Goal: Information Seeking & Learning: Learn about a topic

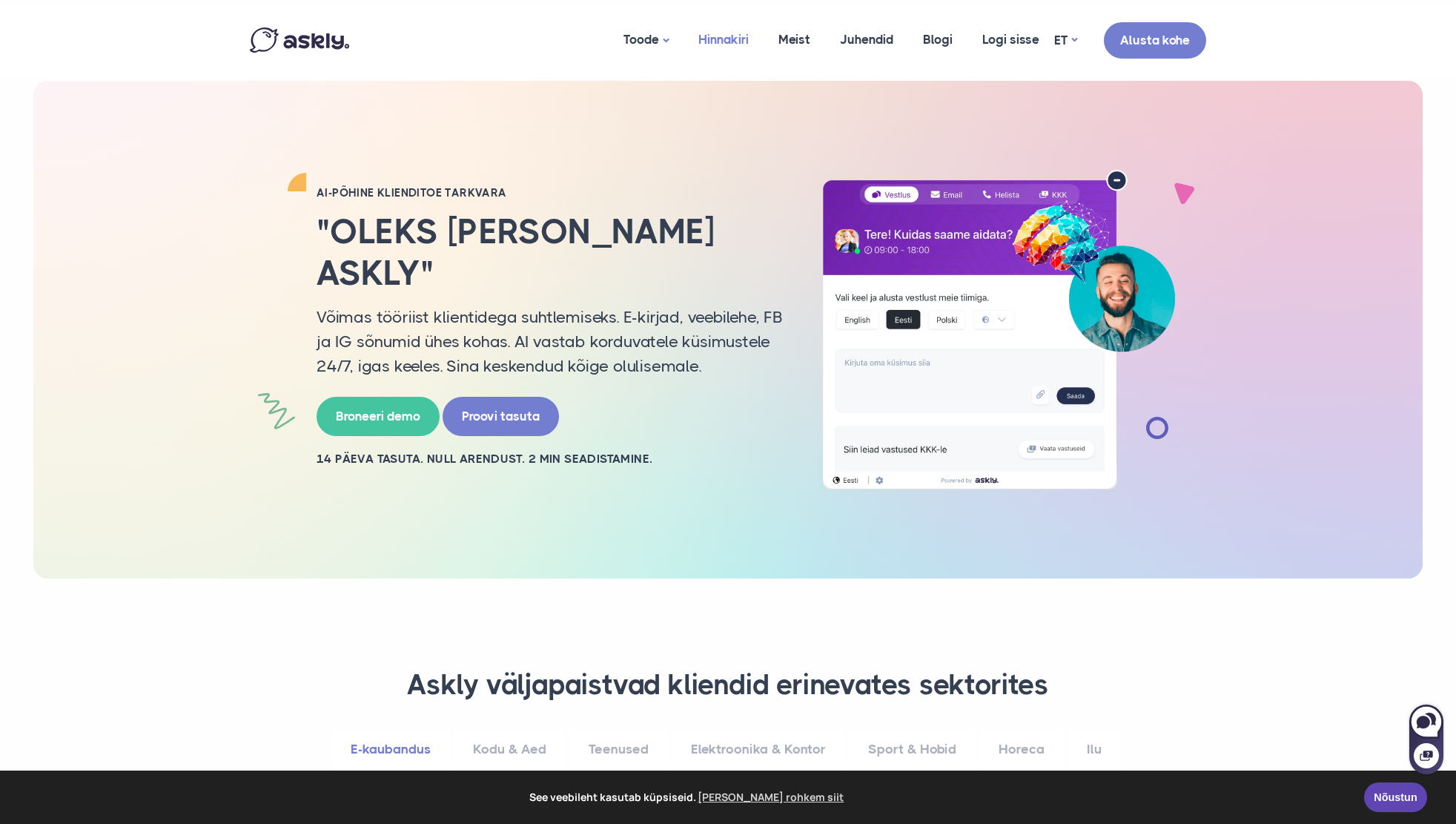
click at [718, 41] on link "Hinnakiri" at bounding box center [724, 40] width 80 height 72
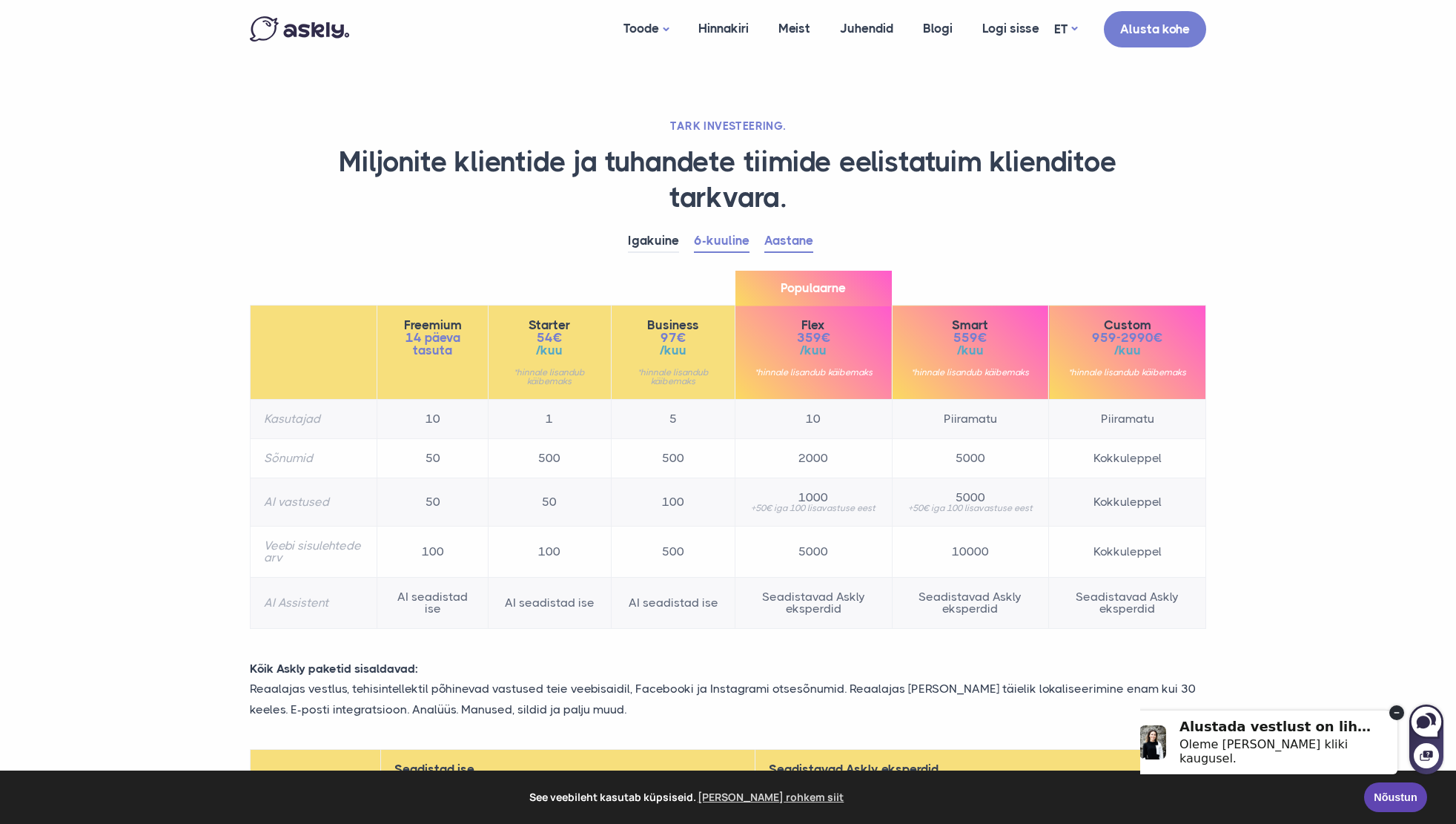
click at [801, 249] on link "Aastane" at bounding box center [788, 241] width 49 height 23
click at [731, 249] on link "6-kuuline" at bounding box center [722, 241] width 56 height 23
click at [788, 246] on link "Aastane" at bounding box center [788, 241] width 49 height 23
click at [733, 243] on link "6-kuuline" at bounding box center [722, 241] width 56 height 23
click at [782, 241] on link "Aastane" at bounding box center [788, 241] width 49 height 23
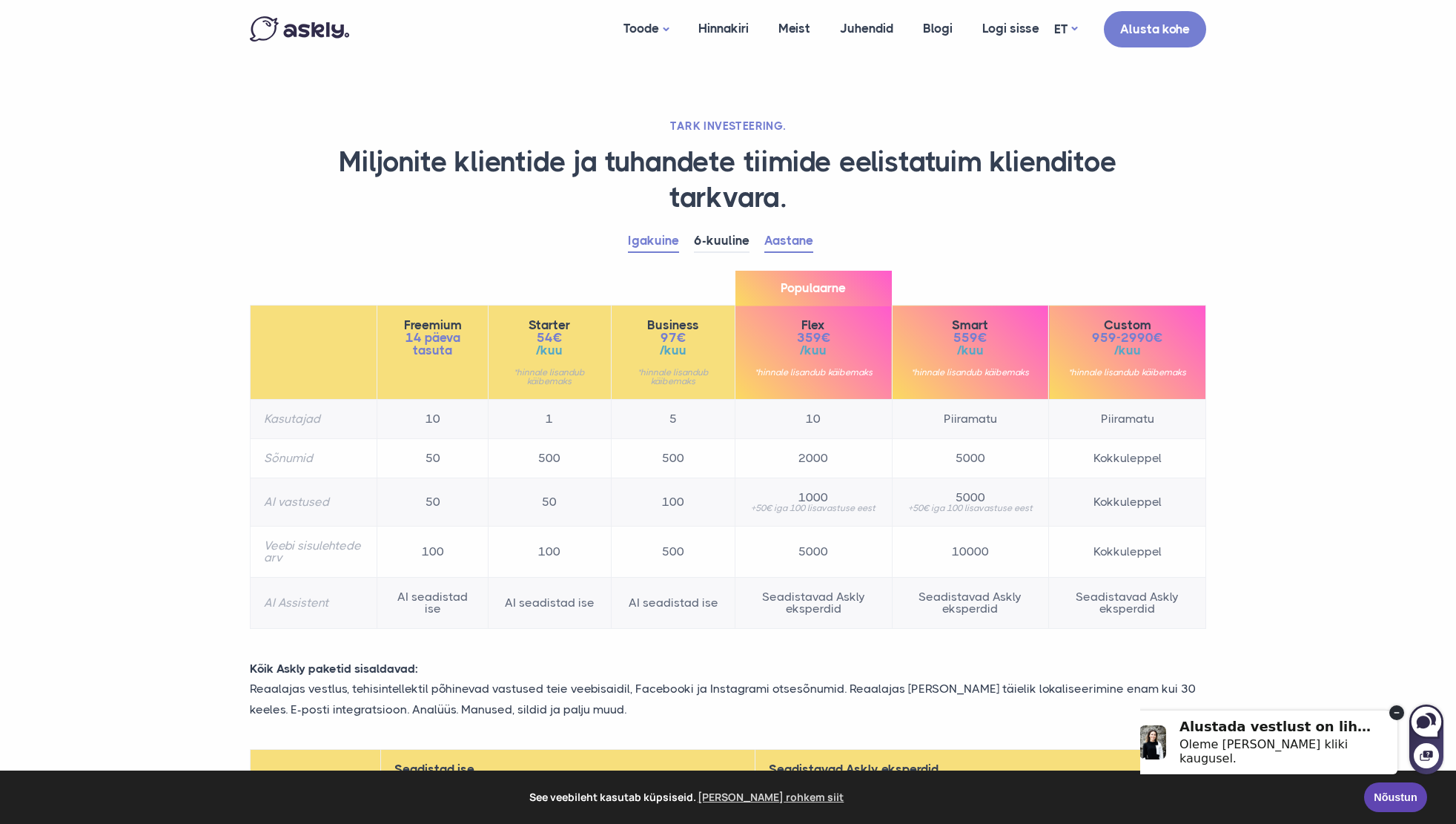
click at [661, 240] on link "Igakuine" at bounding box center [653, 241] width 52 height 23
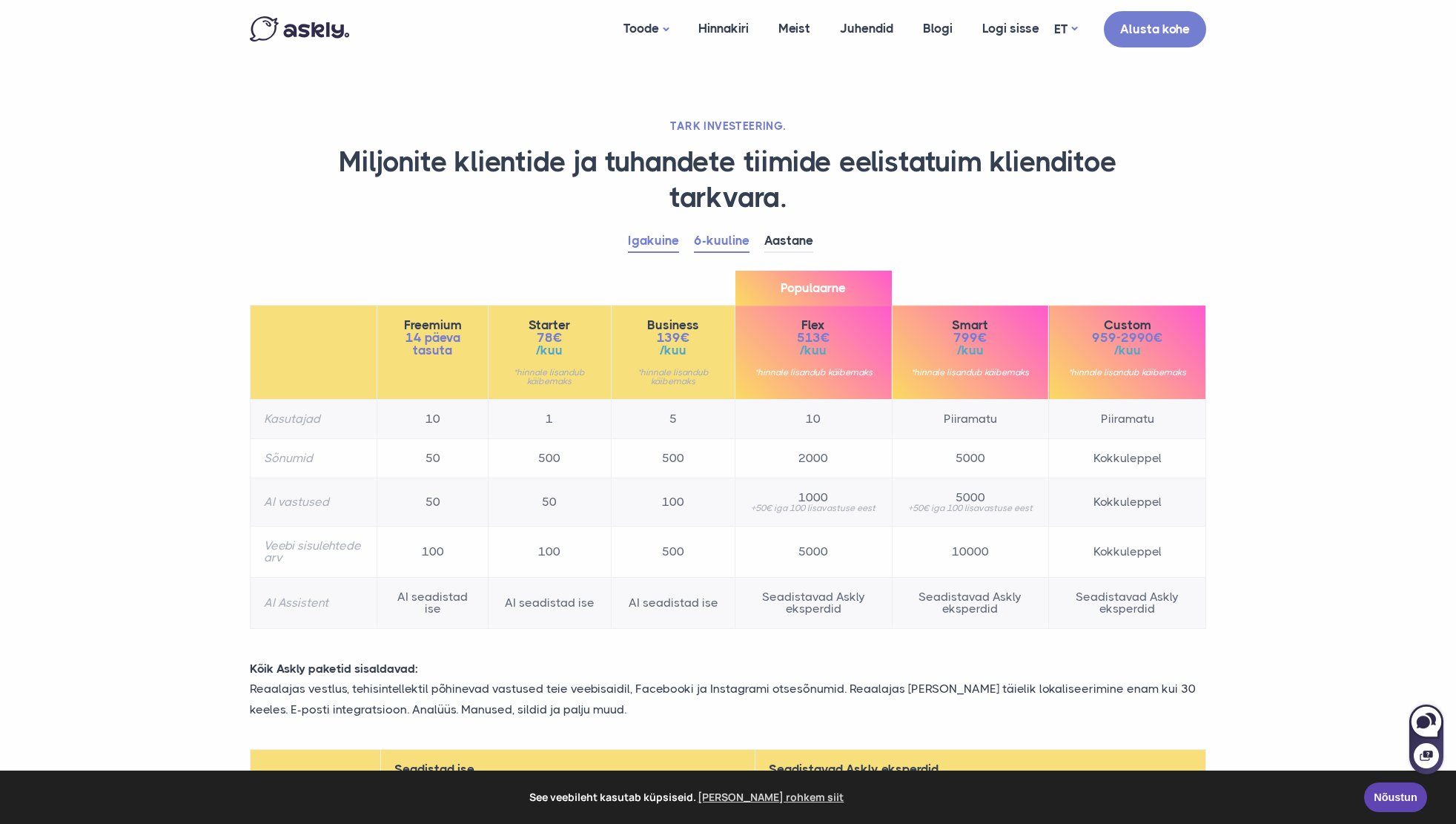
click at [738, 231] on link "6-kuuline" at bounding box center [722, 241] width 56 height 23
click at [665, 240] on link "Igakuine" at bounding box center [653, 241] width 52 height 23
click at [720, 243] on link "6-kuuline" at bounding box center [722, 241] width 56 height 23
click at [652, 237] on link "Igakuine" at bounding box center [653, 241] width 52 height 23
click at [713, 239] on link "6-kuuline" at bounding box center [722, 241] width 56 height 23
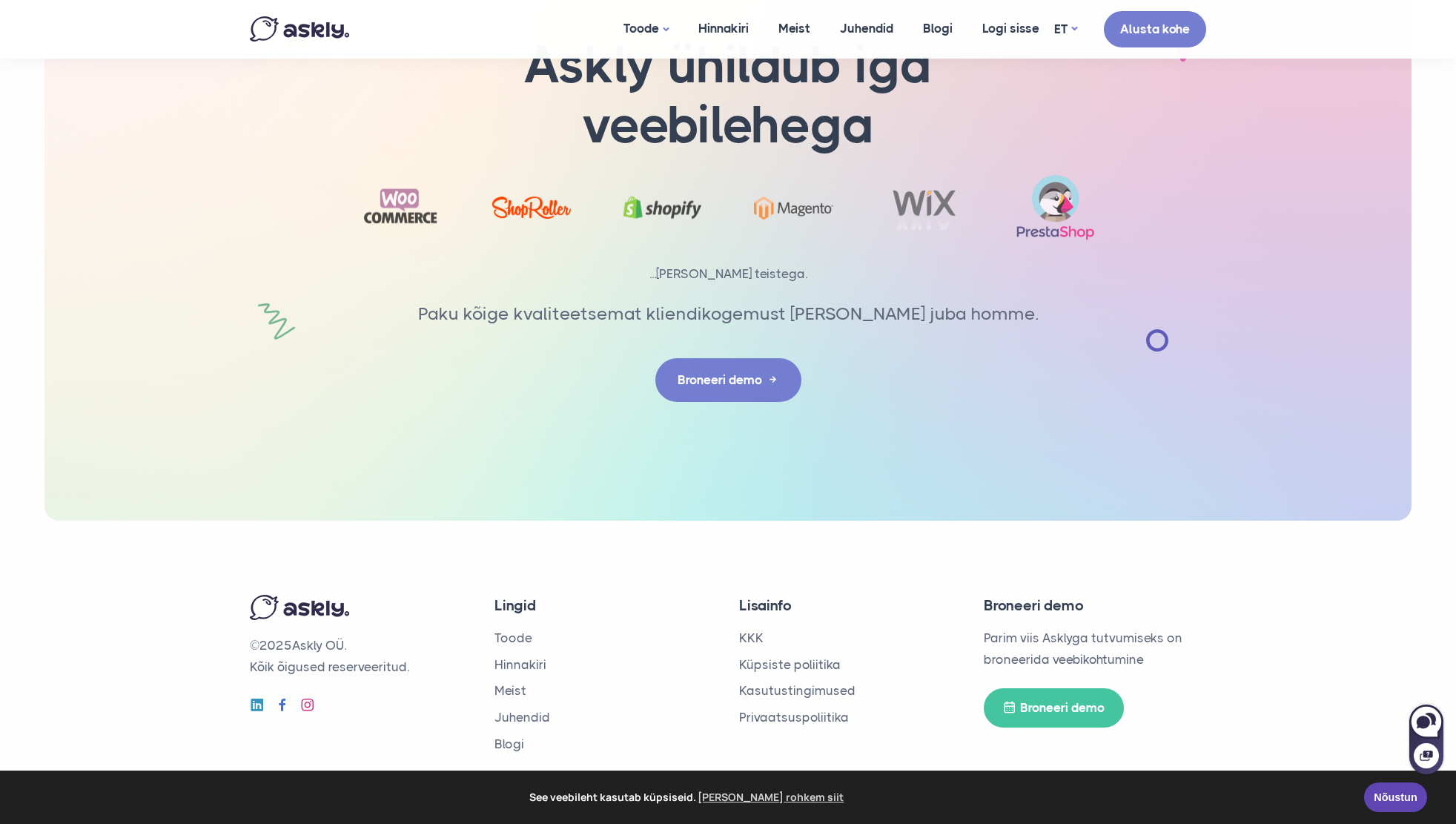
scroll to position [2355, 0]
click at [799, 28] on link "Meist" at bounding box center [794, 29] width 61 height 58
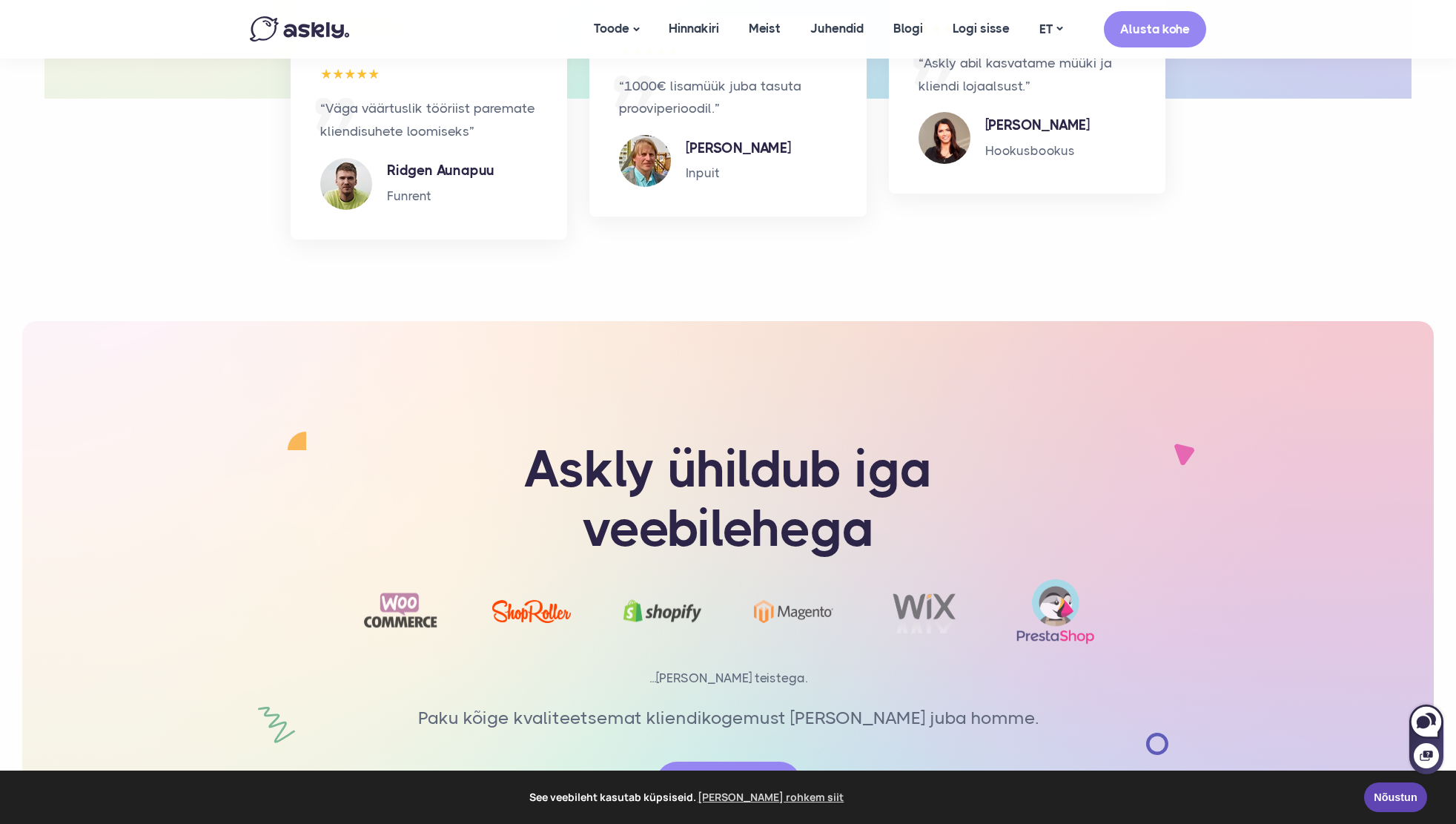
scroll to position [3192, 0]
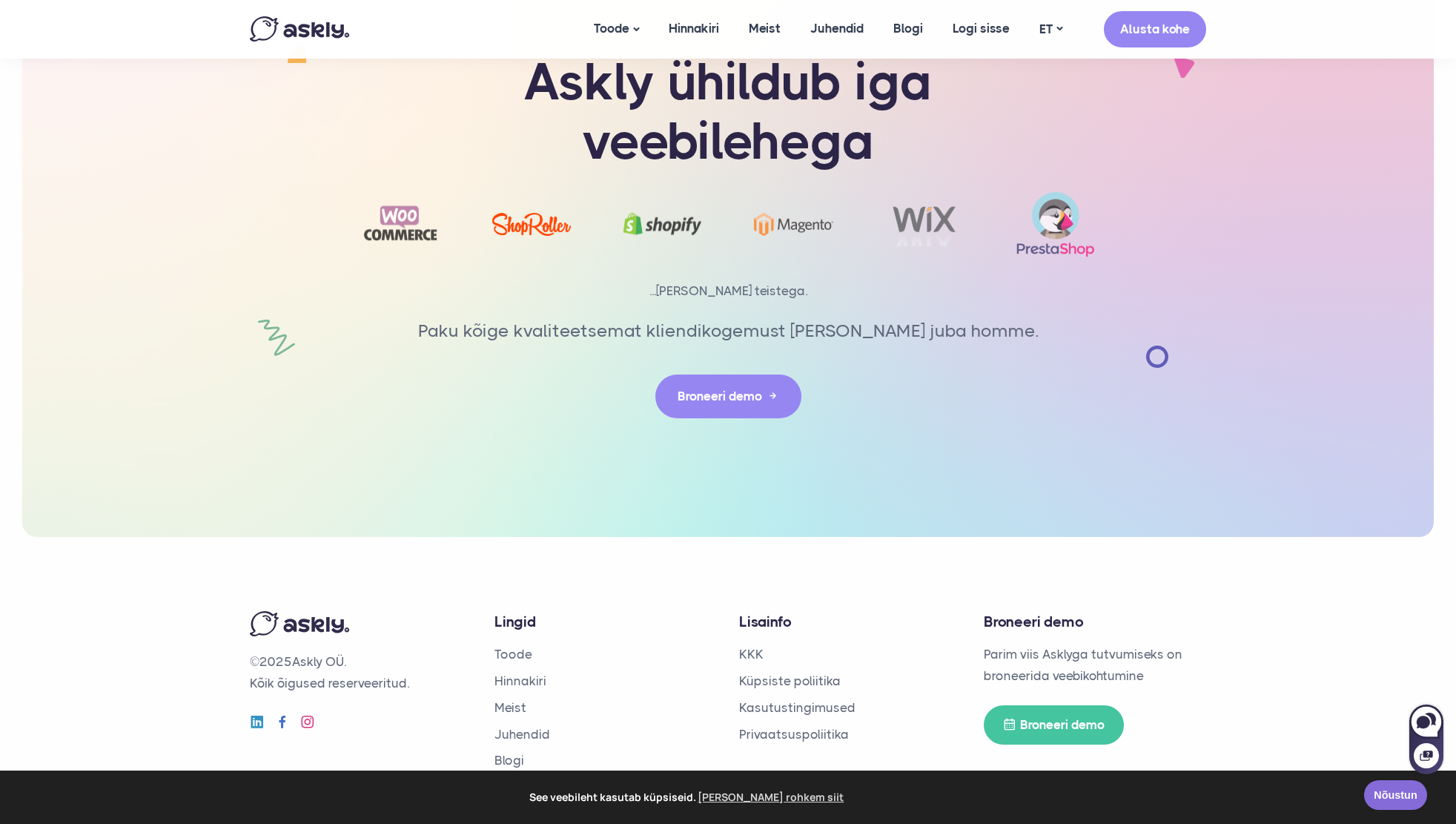
click at [1403, 801] on link "Nõustun" at bounding box center [1396, 795] width 63 height 30
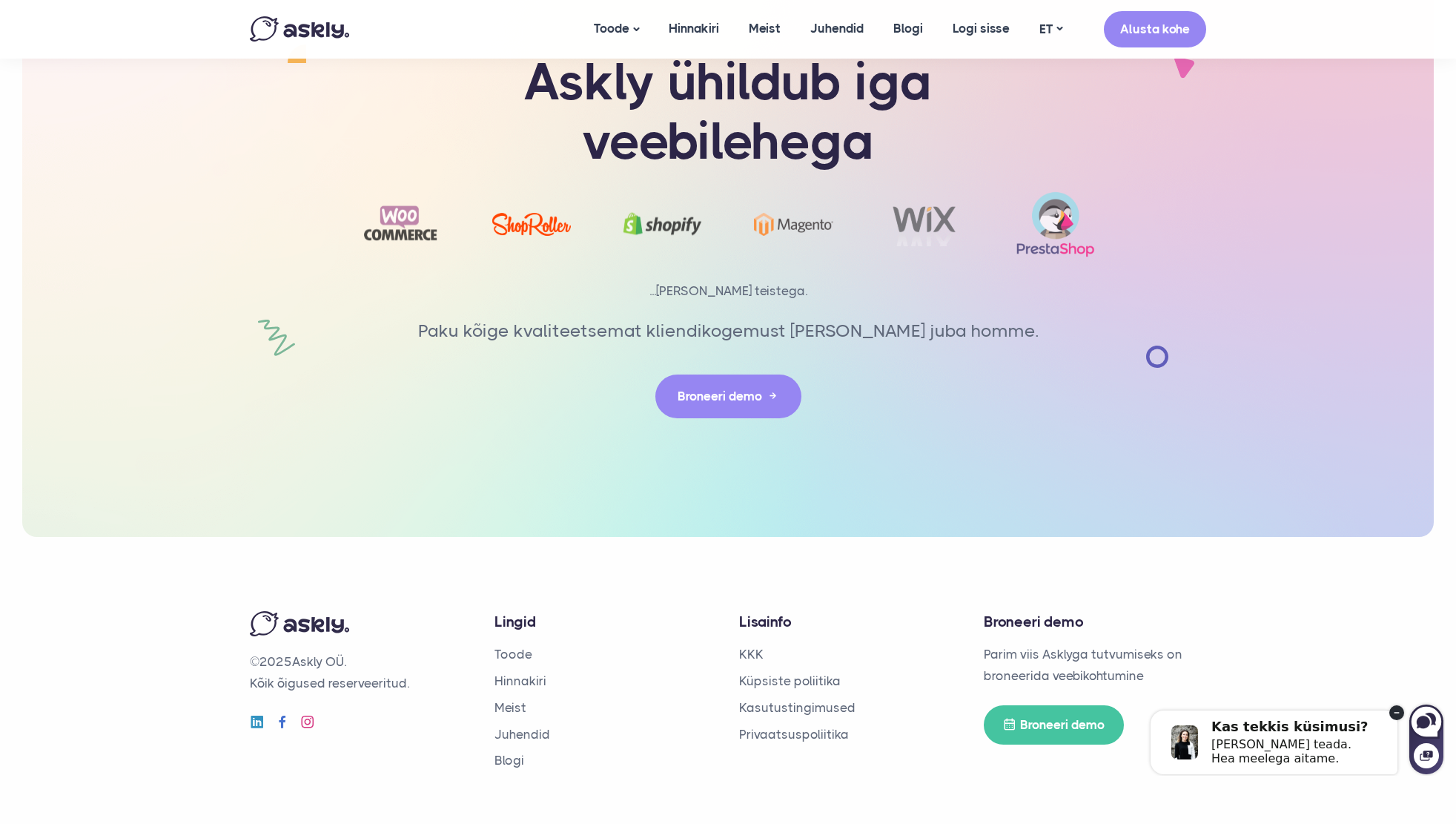
click at [1335, 751] on div "Anna meile teada. Hea meelega aitame." at bounding box center [1293, 751] width 166 height 28
select select "**"
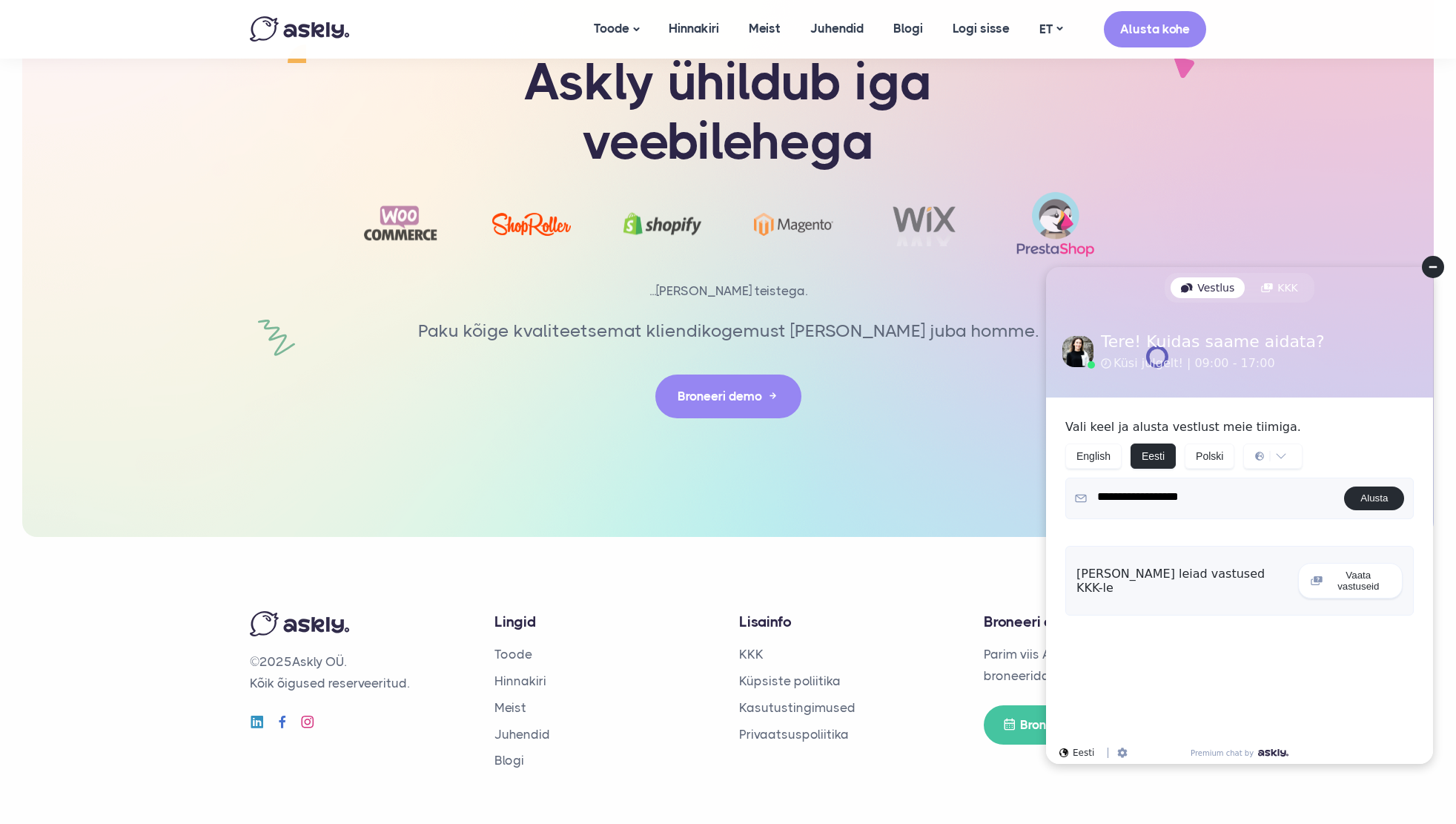
type textarea "**********"
click at [1380, 499] on button "Alusta" at bounding box center [1374, 499] width 60 height 24
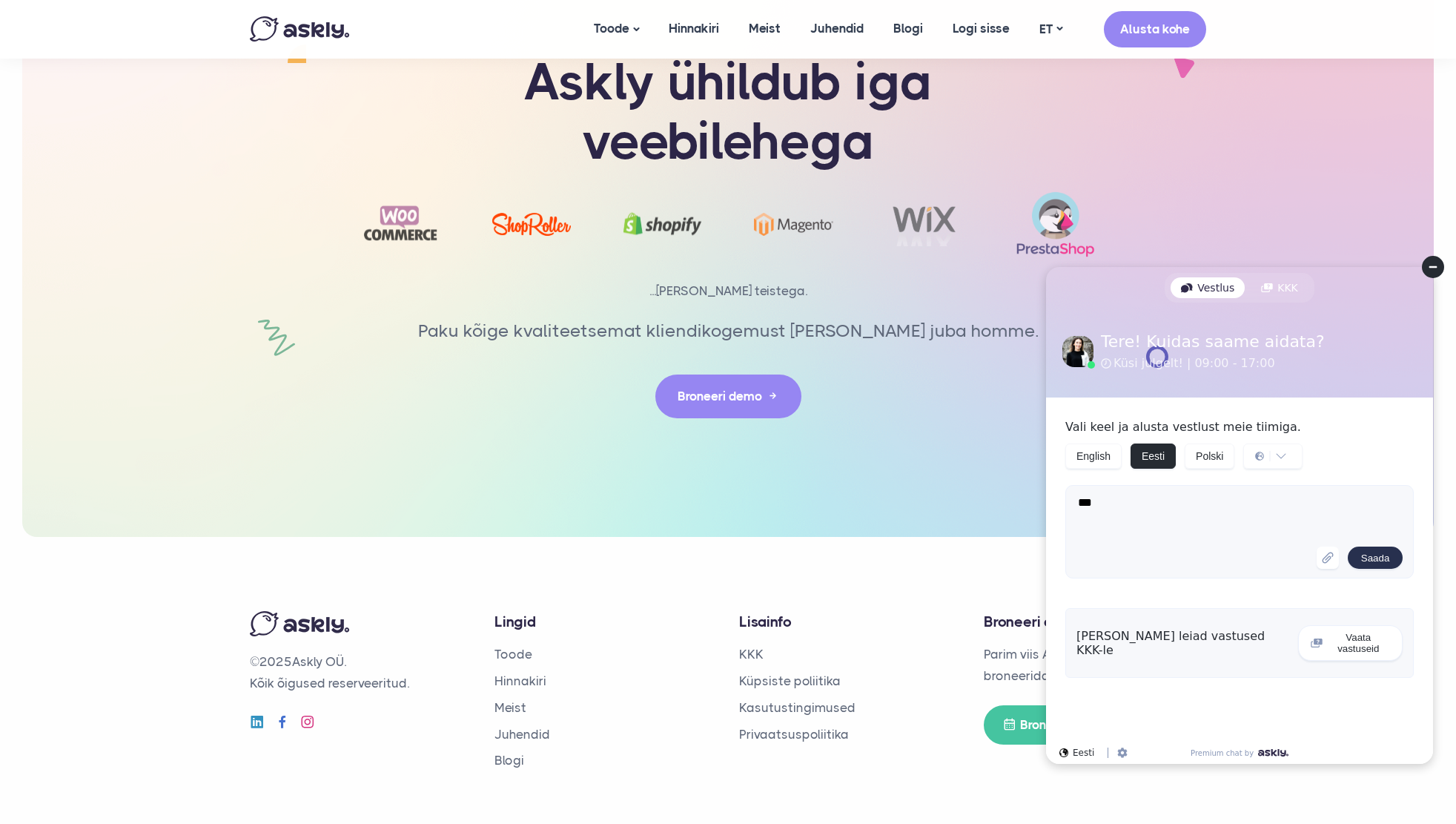
type textarea "****"
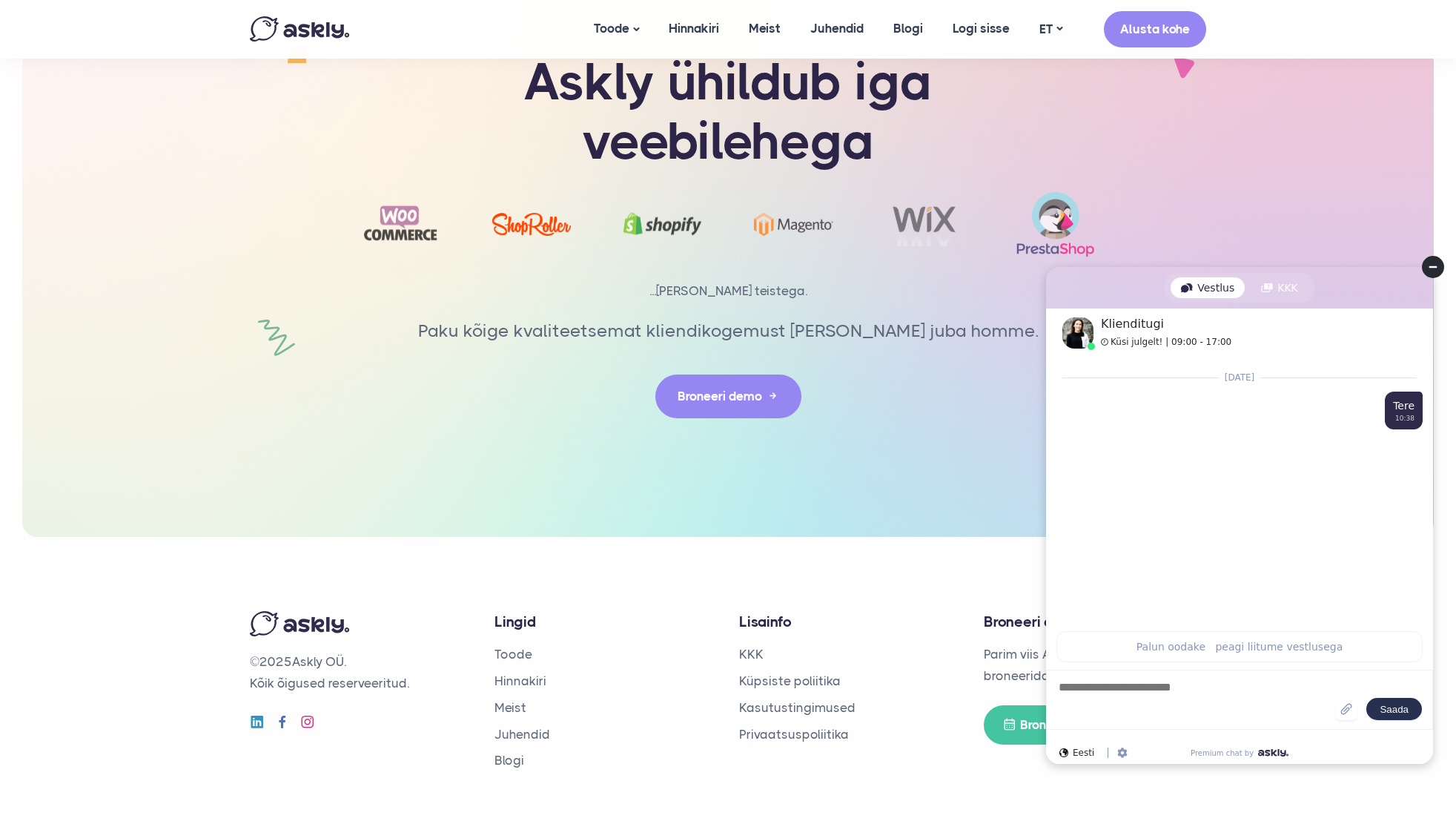
click at [1156, 701] on textarea at bounding box center [1195, 699] width 278 height 41
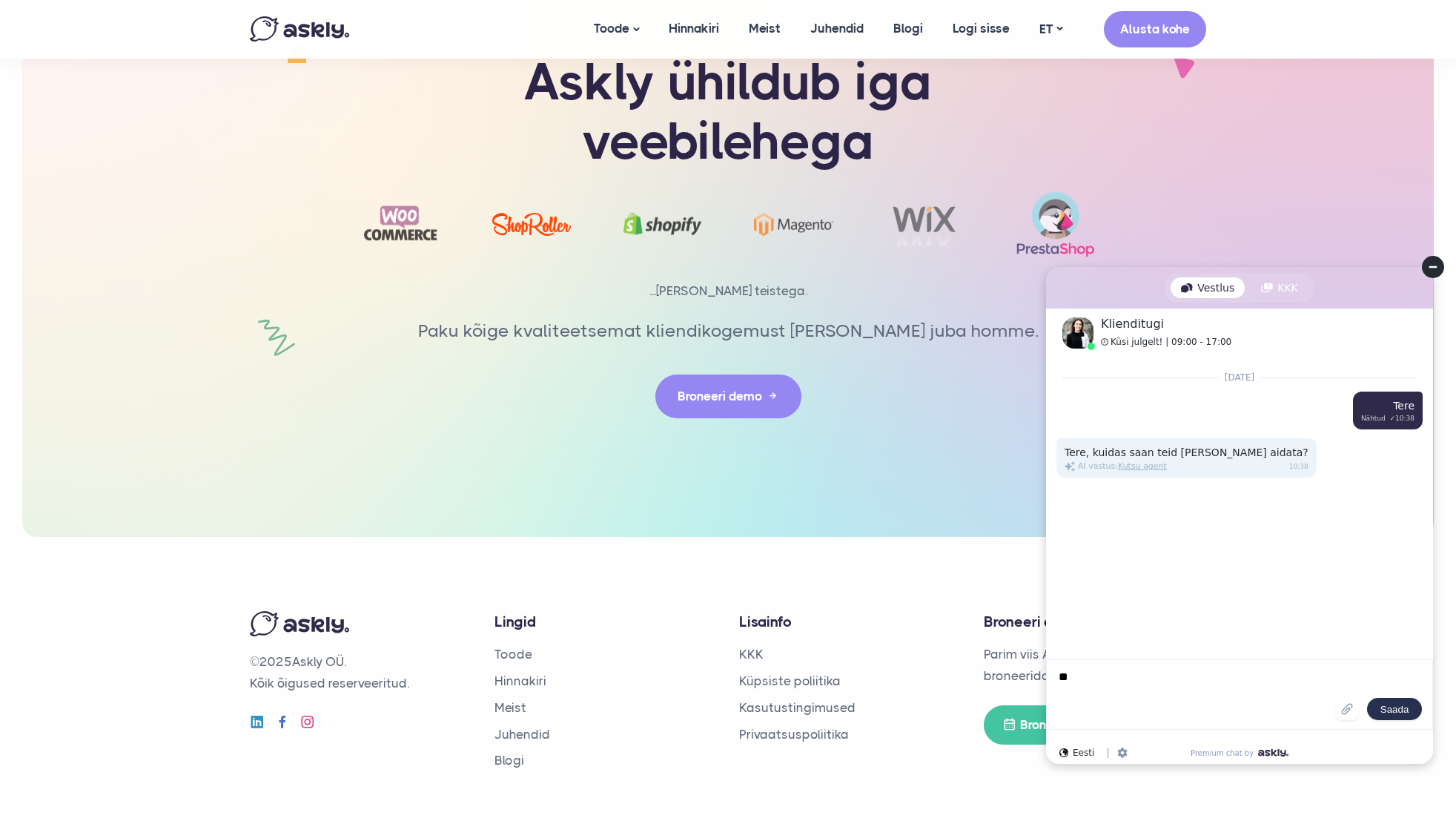
type textarea "*"
click at [1130, 468] on div "Kutsu agent" at bounding box center [1142, 466] width 49 height 12
click at [1125, 690] on div "Teie päring on saadetud." at bounding box center [1239, 703] width 410 height 26
click at [1118, 684] on textarea at bounding box center [1195, 695] width 279 height 52
type textarea "**********"
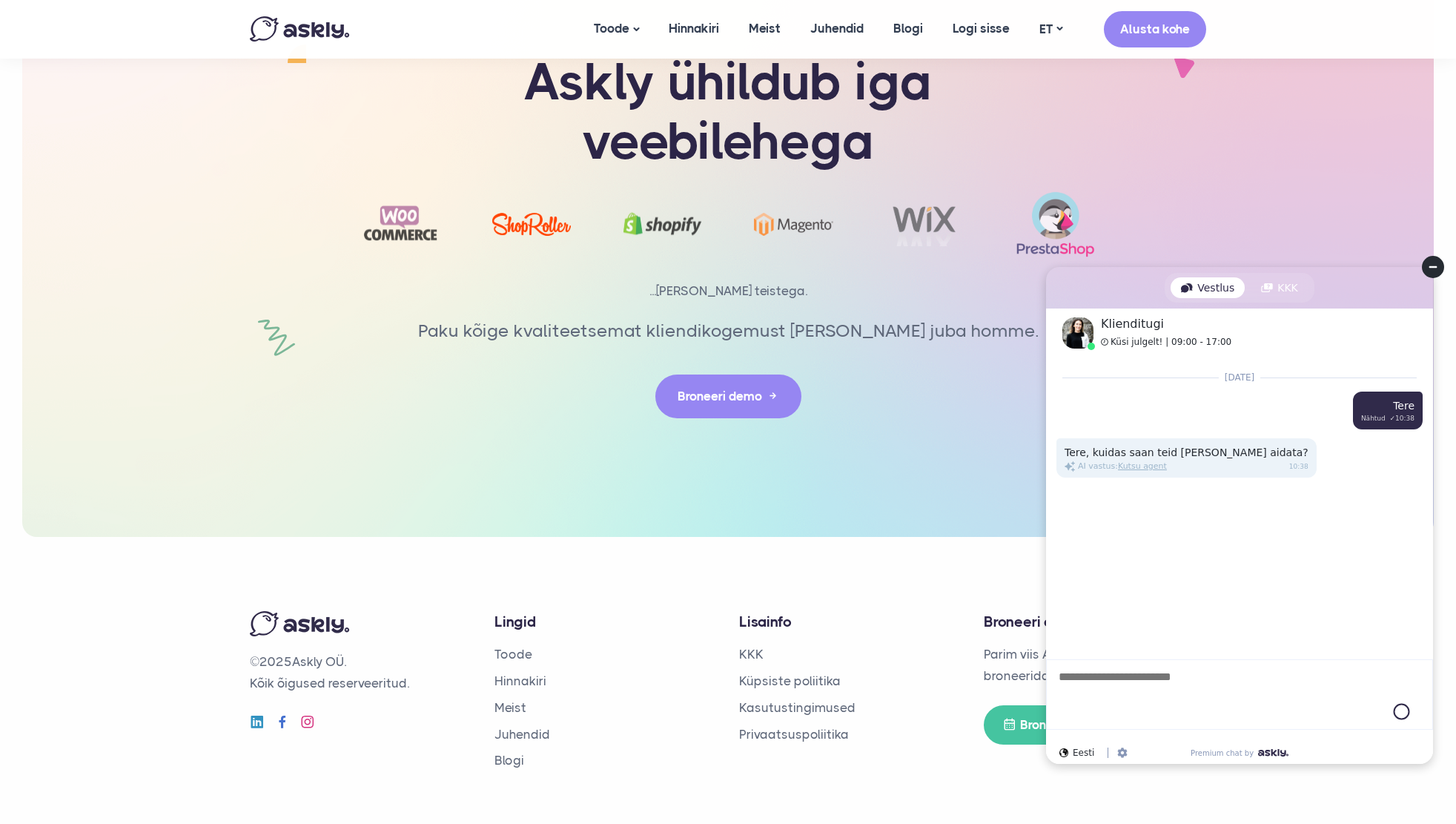
type textarea "*"
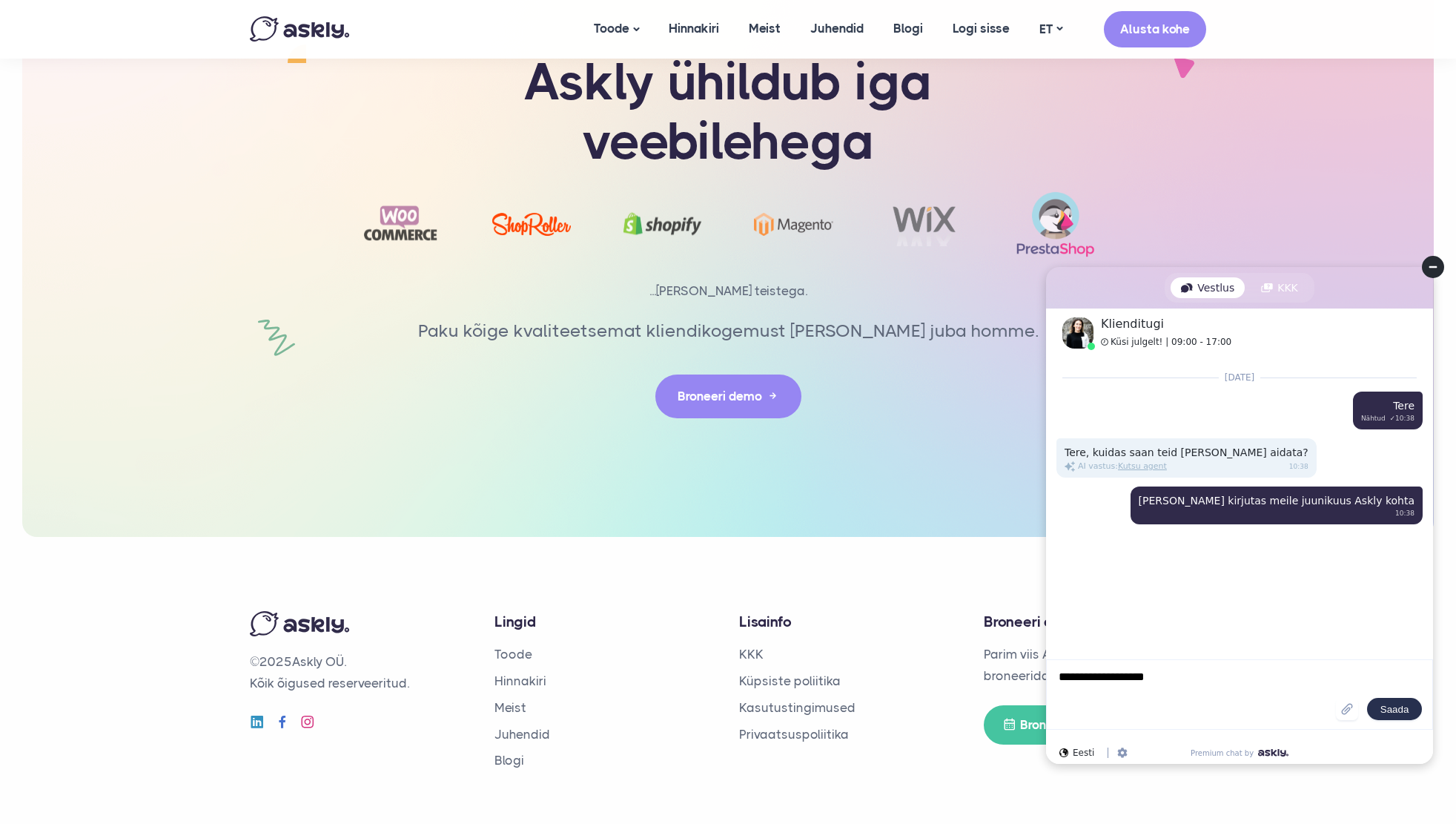
type textarea "**********"
click at [1237, 727] on div "Reconnecting . . ." at bounding box center [1239, 727] width 387 height 30
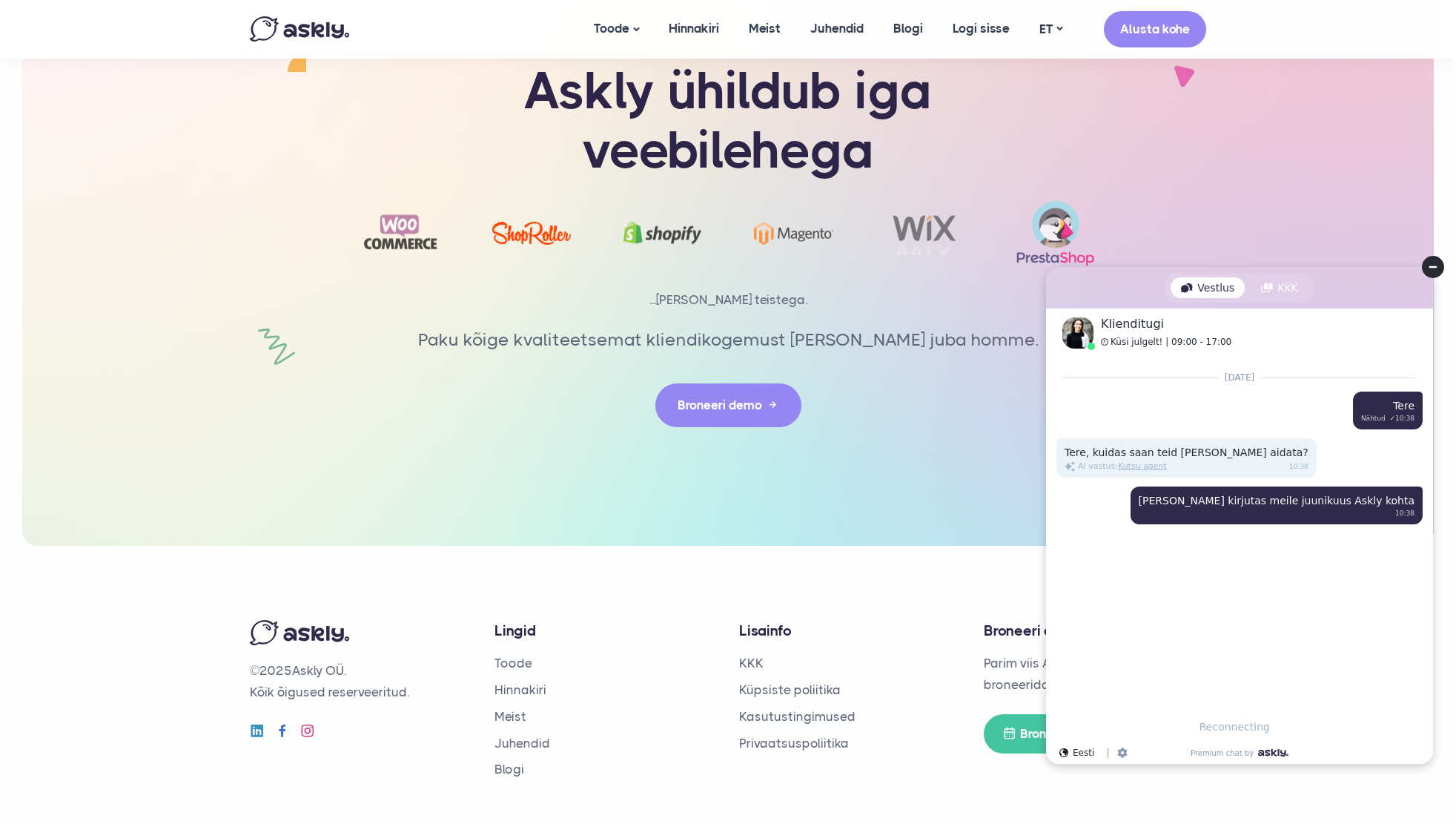
scroll to position [3192, 0]
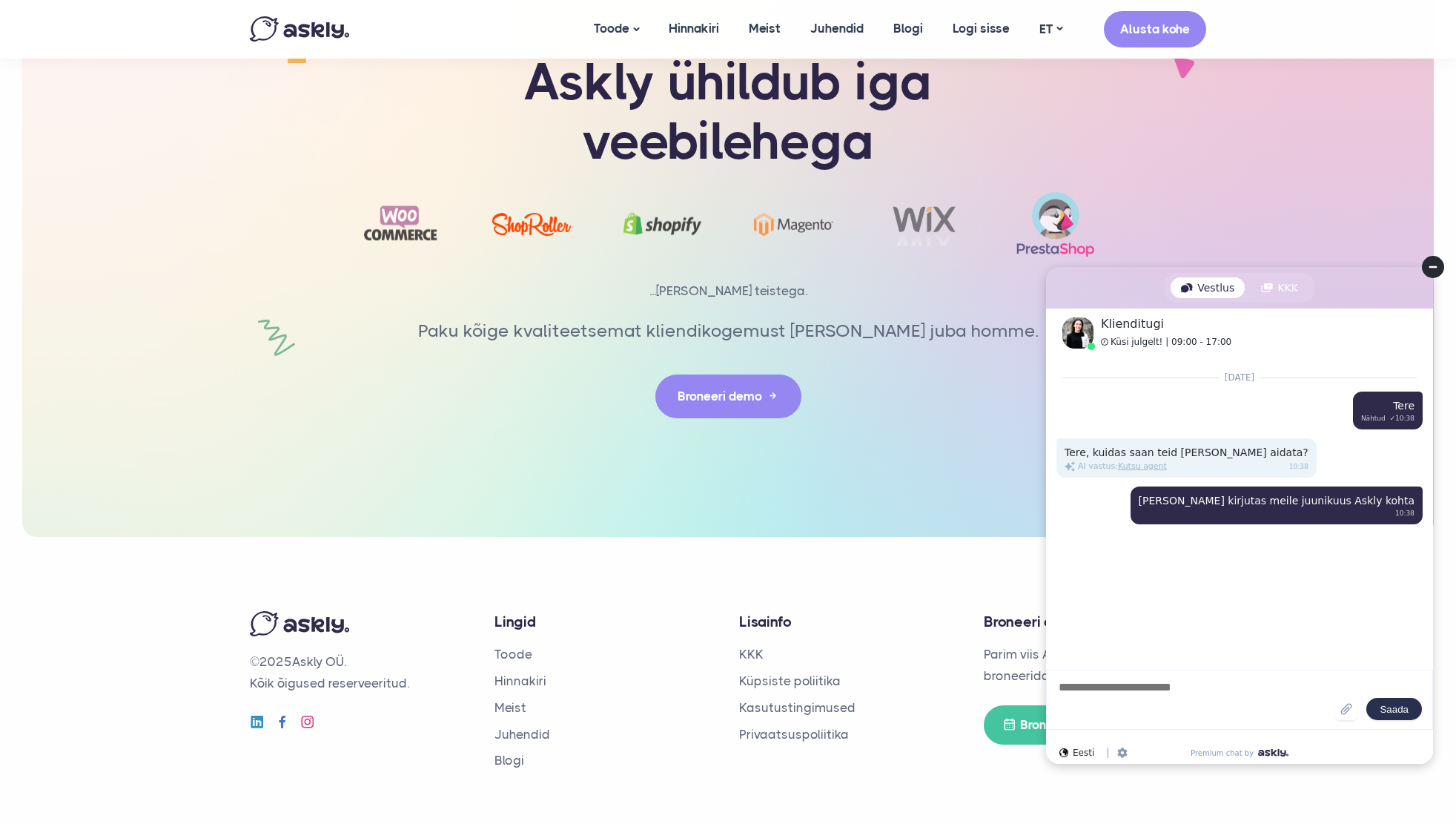
click at [1173, 692] on textarea at bounding box center [1195, 699] width 278 height 41
type textarea "**********"
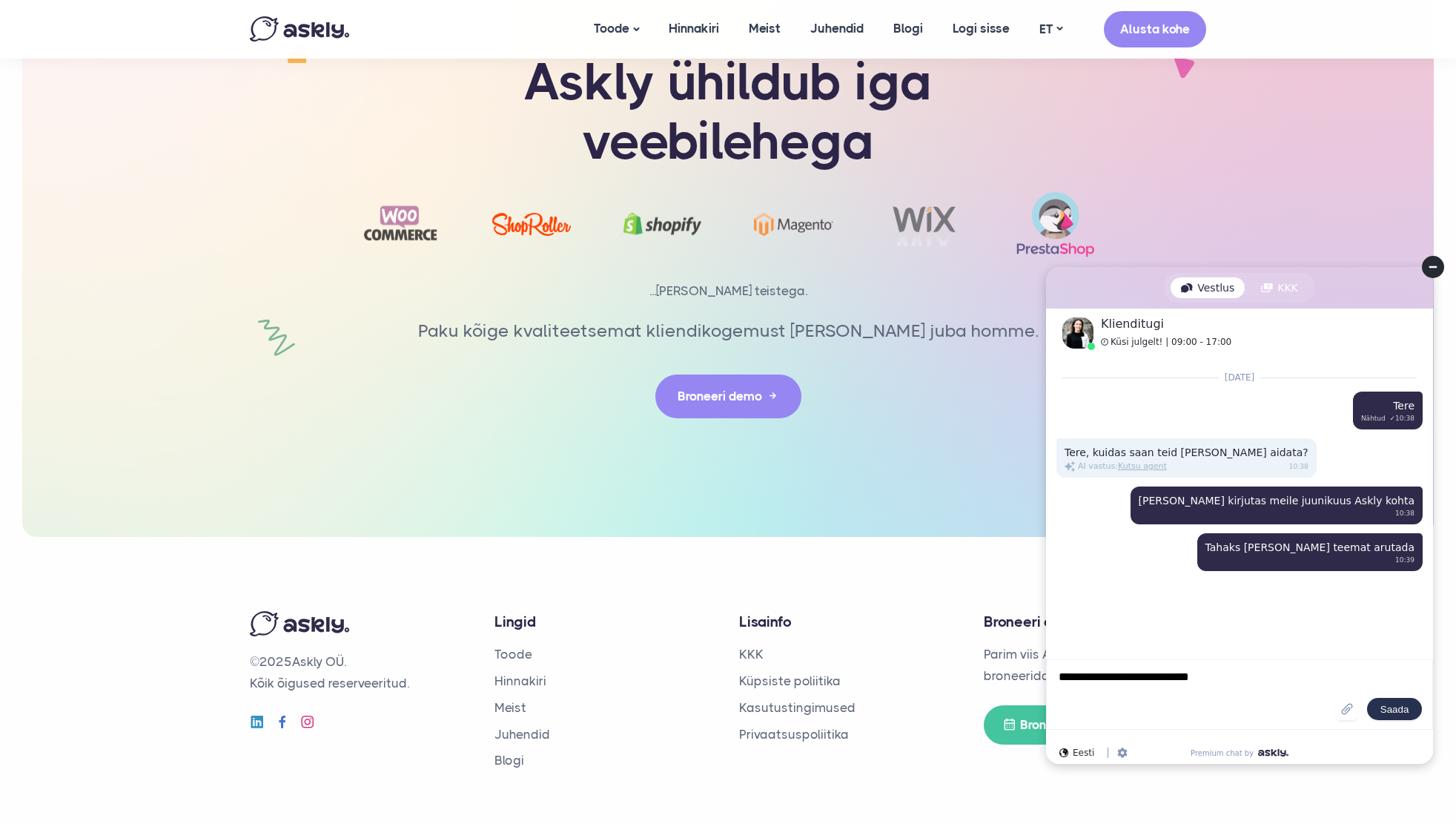
type textarea "**********"
type textarea "*"
type textarea "**********"
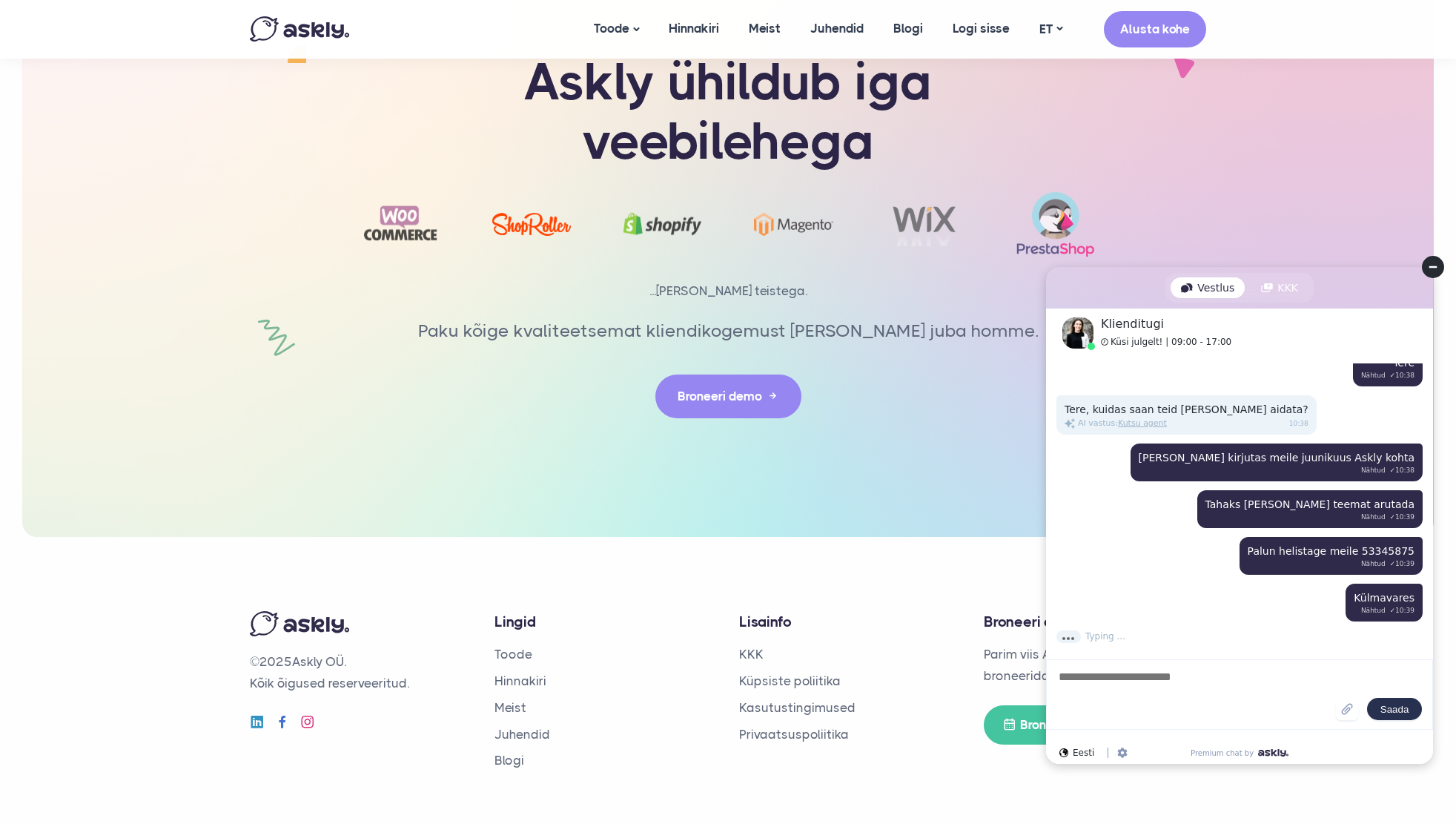
scroll to position [70, 0]
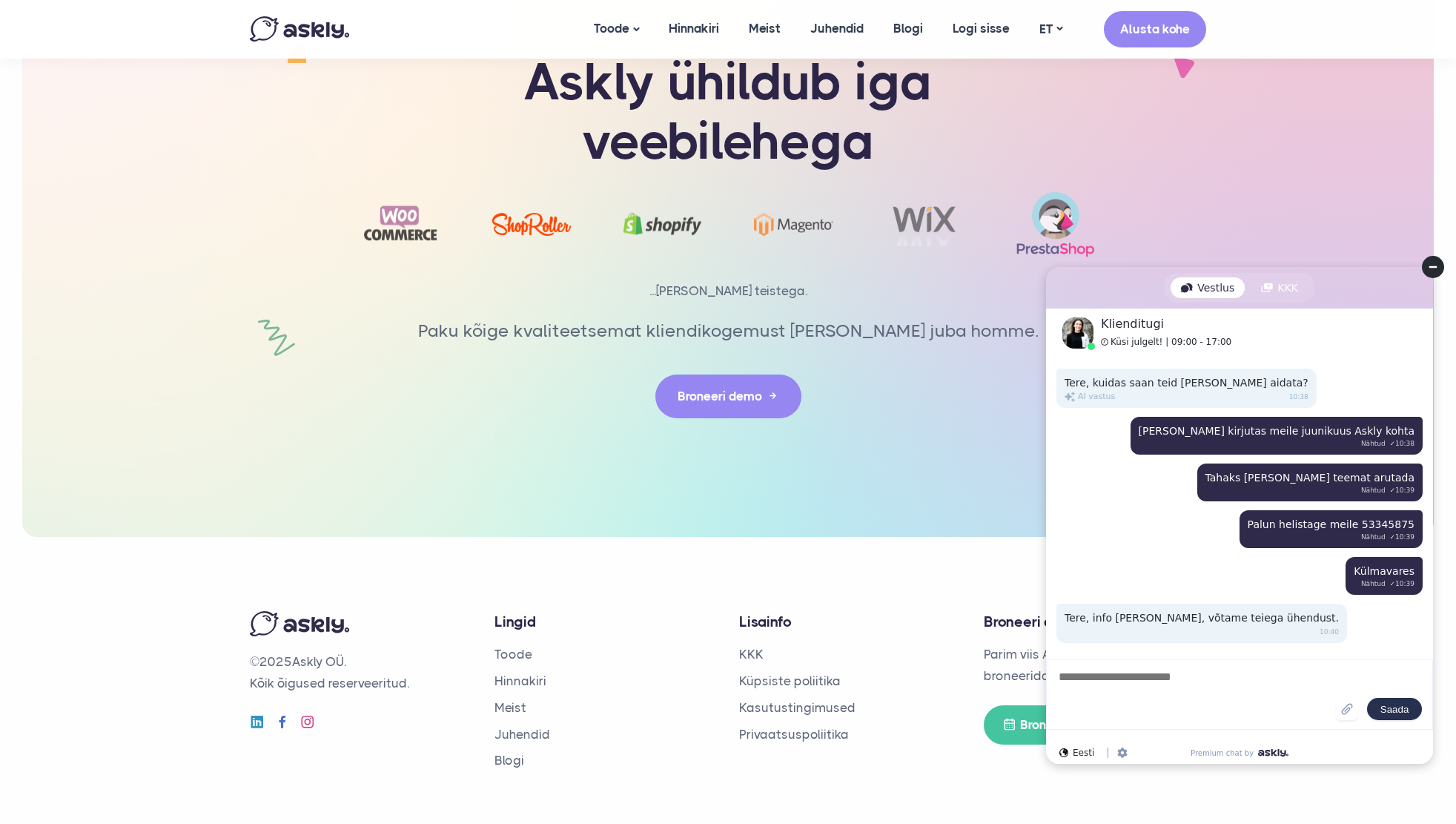
click at [1136, 695] on textarea at bounding box center [1195, 695] width 279 height 52
type textarea "***"
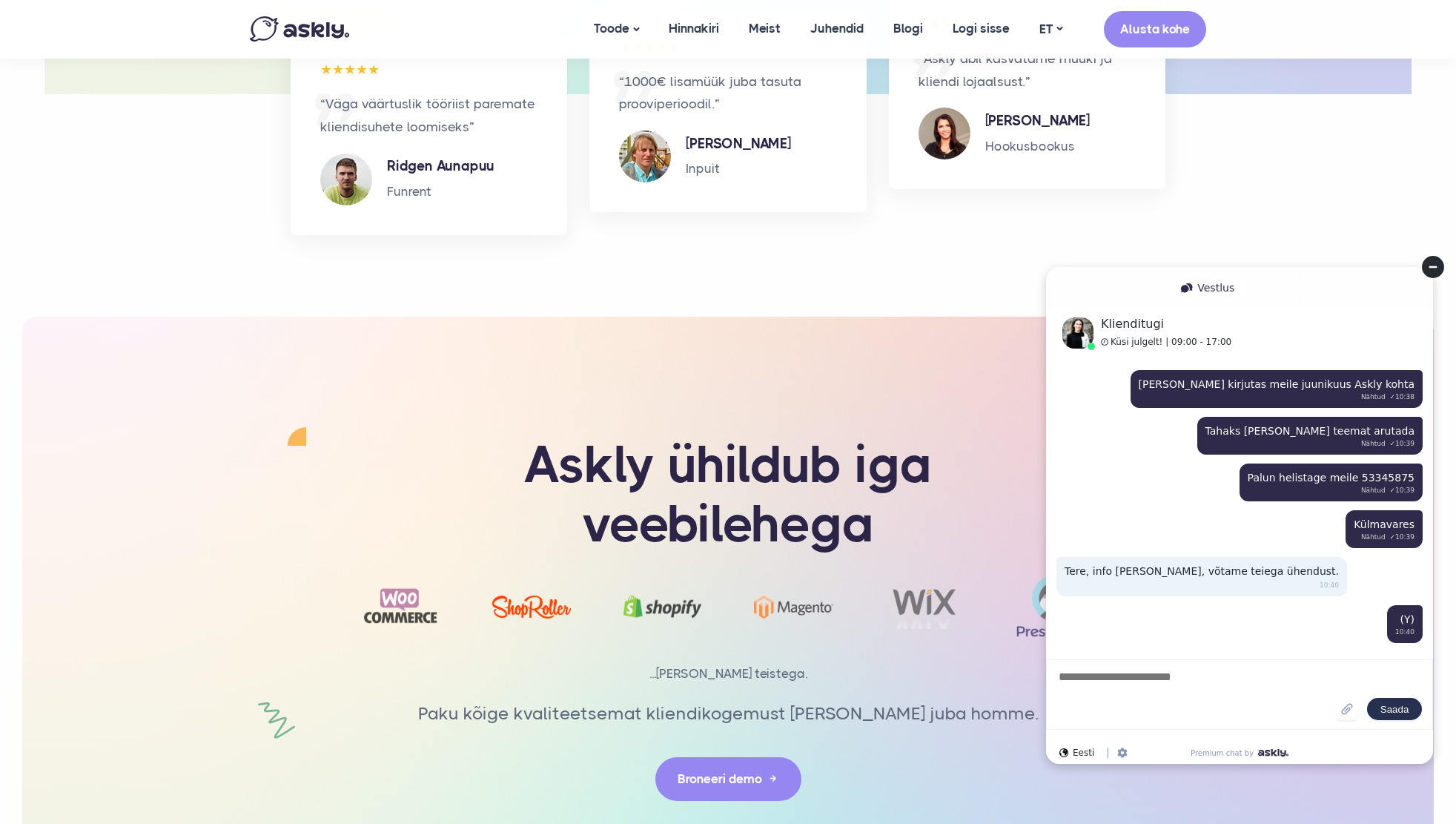
scroll to position [2808, 0]
click at [695, 28] on link "Hinnakiri" at bounding box center [694, 29] width 80 height 58
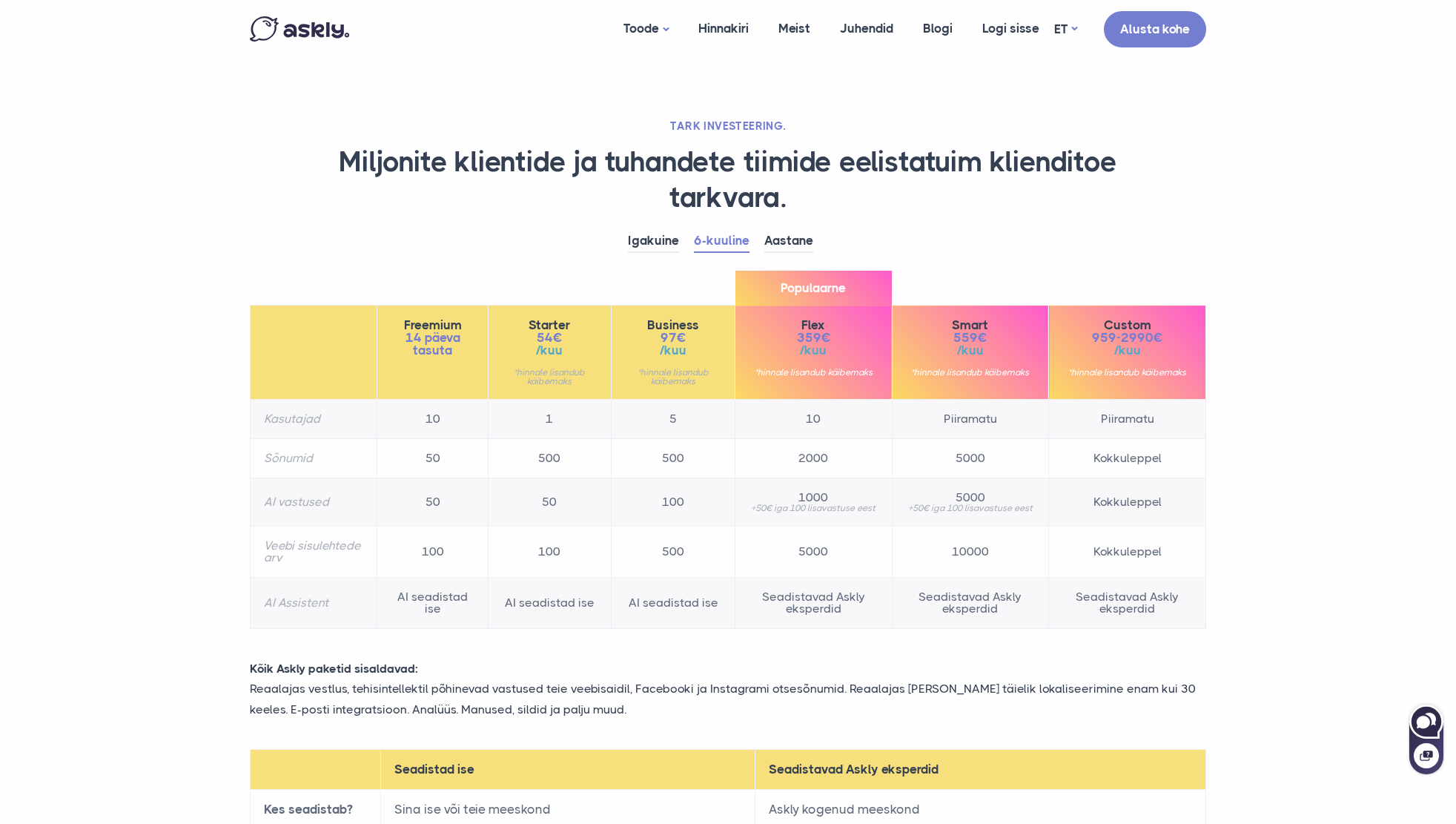
click at [1431, 725] on icon at bounding box center [1429, 719] width 11 height 13
select select "**"
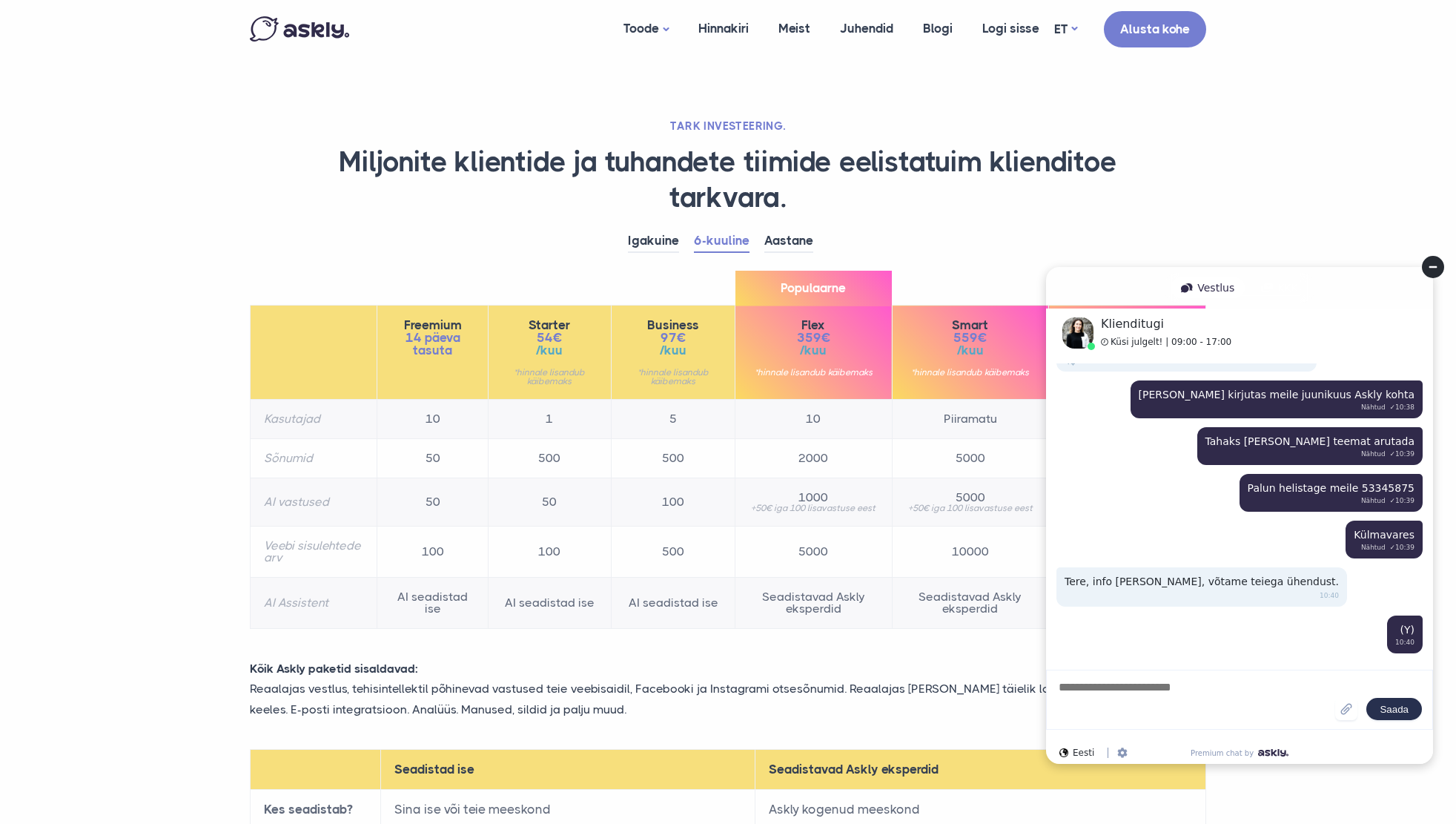
click at [131, 601] on section "TARK INVESTEERING. Miljonite klientide ja tuhandete tiimide eelistatuim kliendi…" at bounding box center [728, 551] width 1456 height 1104
click at [1438, 268] on circle at bounding box center [1432, 267] width 22 height 22
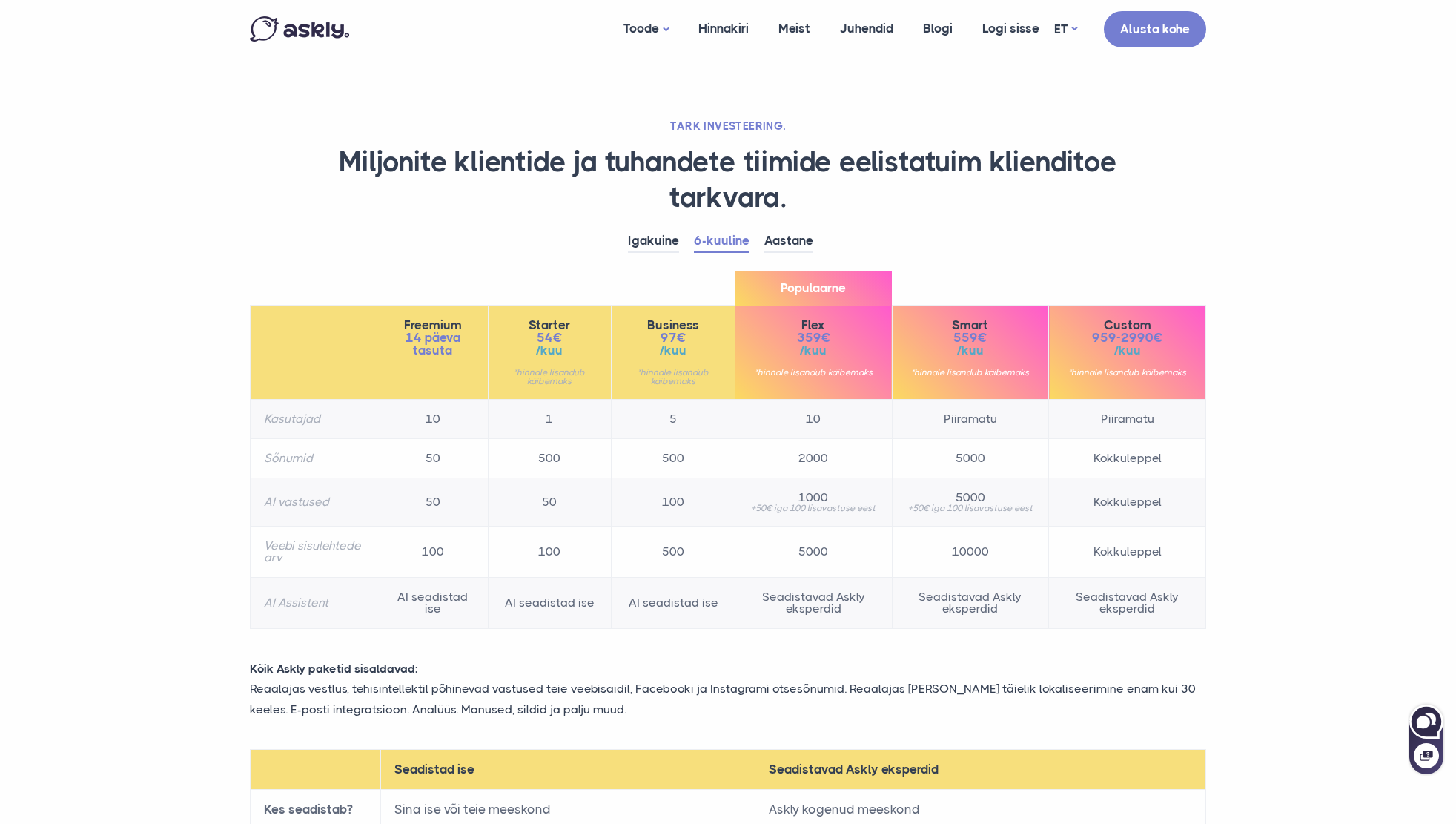
click at [1434, 723] on icon at bounding box center [1429, 719] width 11 height 13
select select "**"
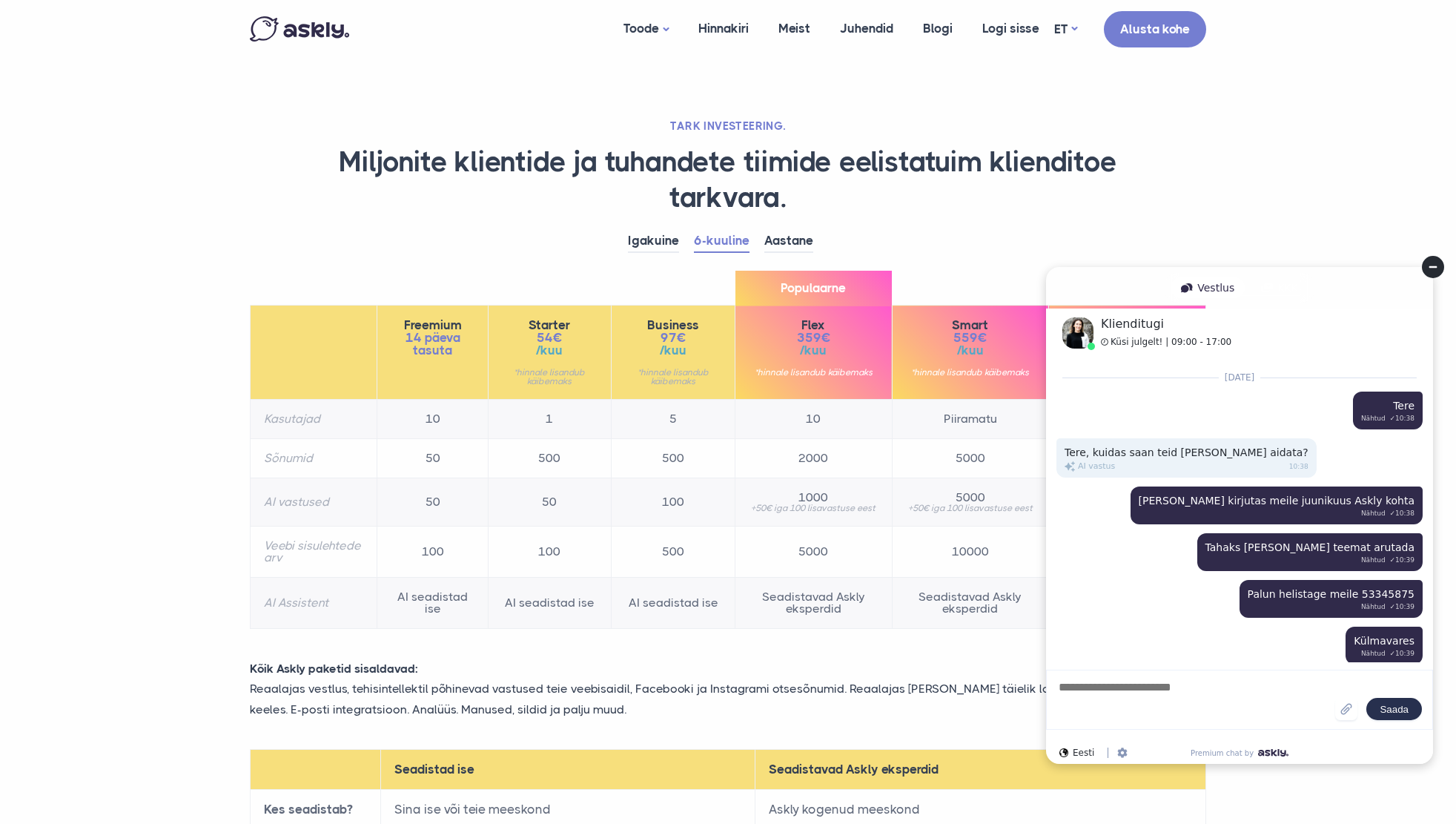
scroll to position [116, 0]
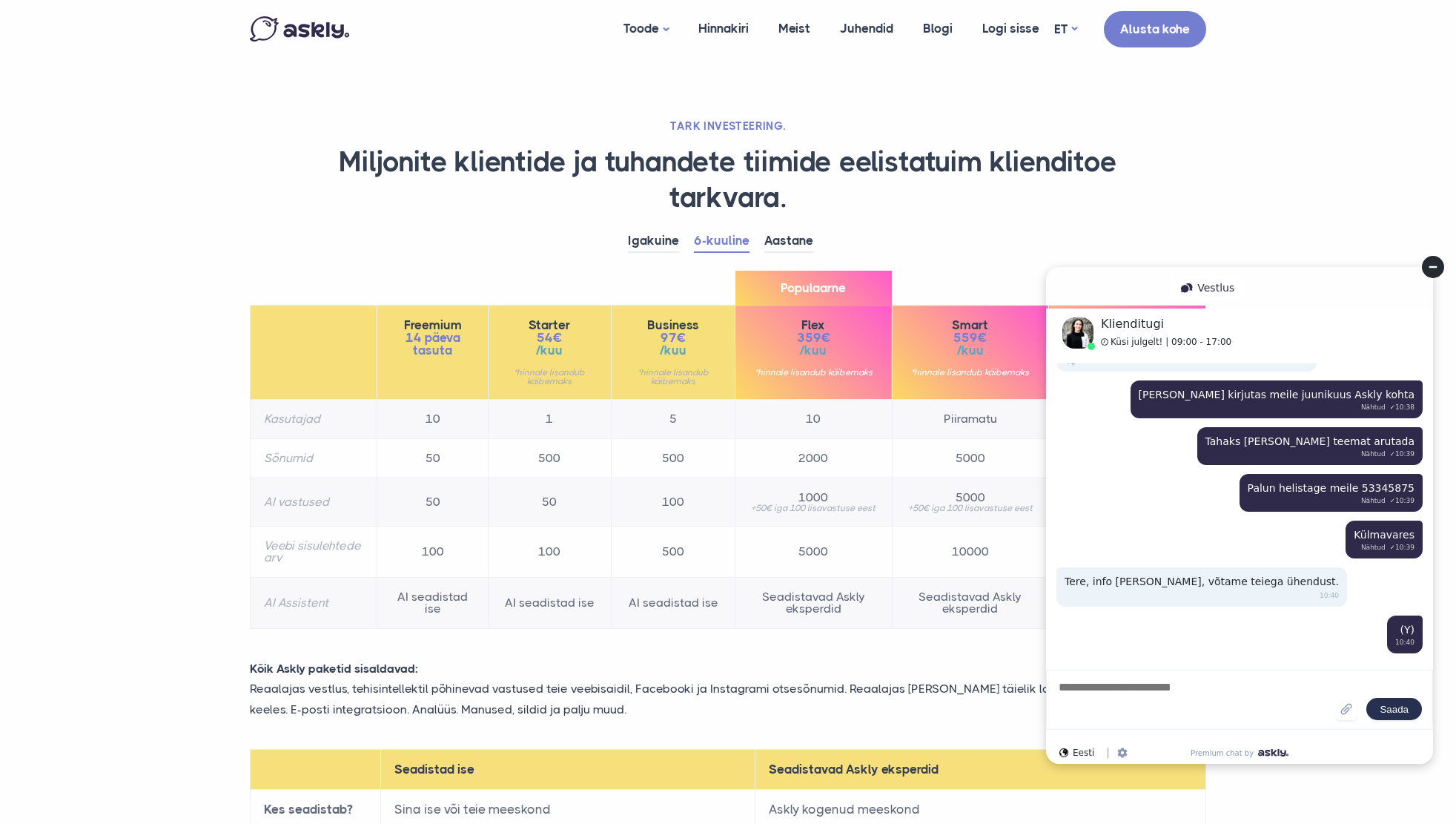
click at [1355, 170] on section "TARK INVESTEERING. Miljonite klientide ja tuhandete tiimide eelistatuim kliendi…" at bounding box center [728, 551] width 1456 height 1104
click at [653, 94] on link "AI assistent" at bounding box center [683, 94] width 149 height 26
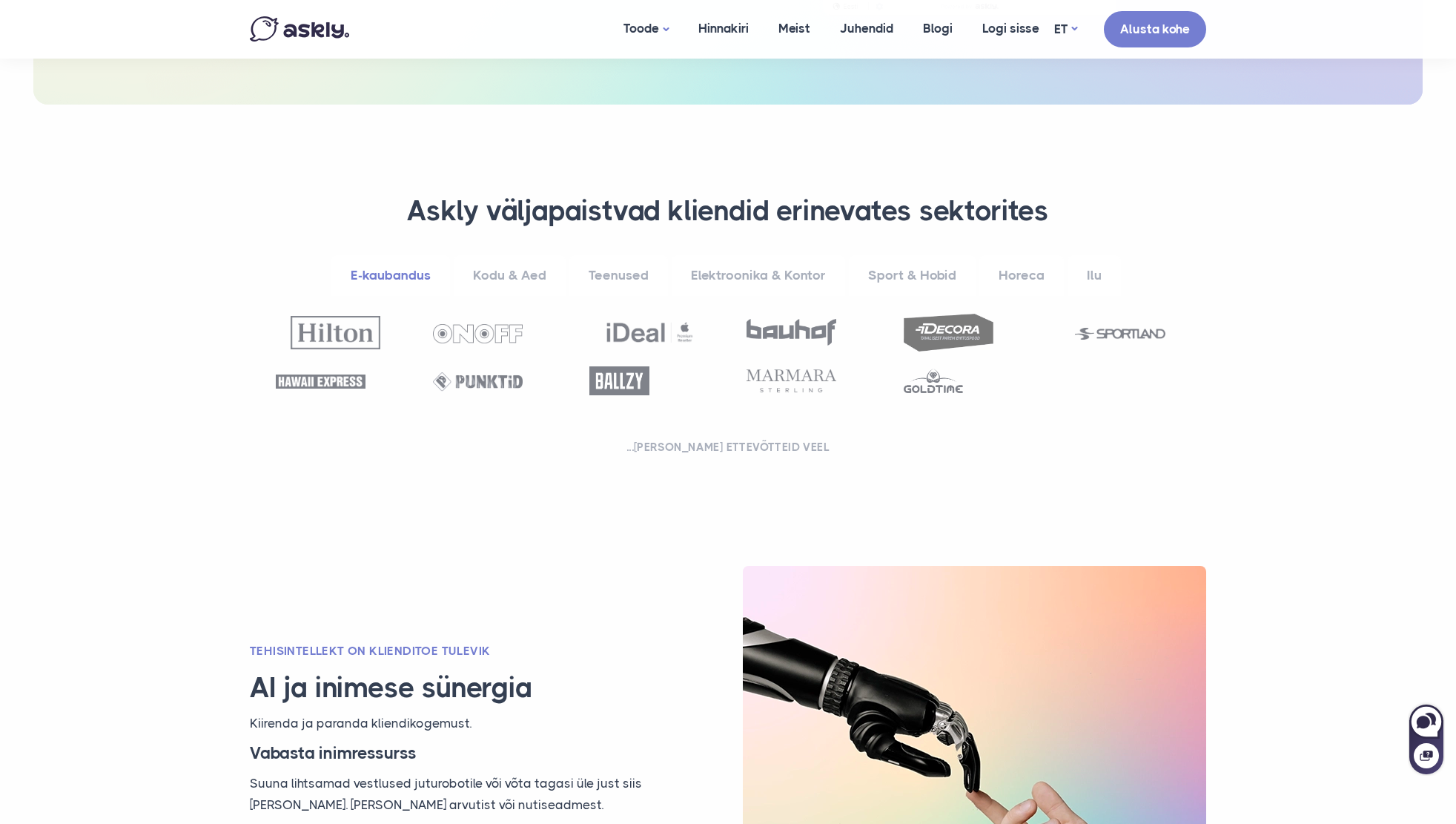
scroll to position [475, 0]
click at [795, 440] on h2 "...ja sadu ettevõtteid veel" at bounding box center [728, 446] width 919 height 15
click at [515, 275] on link "Kodu & Aed" at bounding box center [509, 275] width 112 height 41
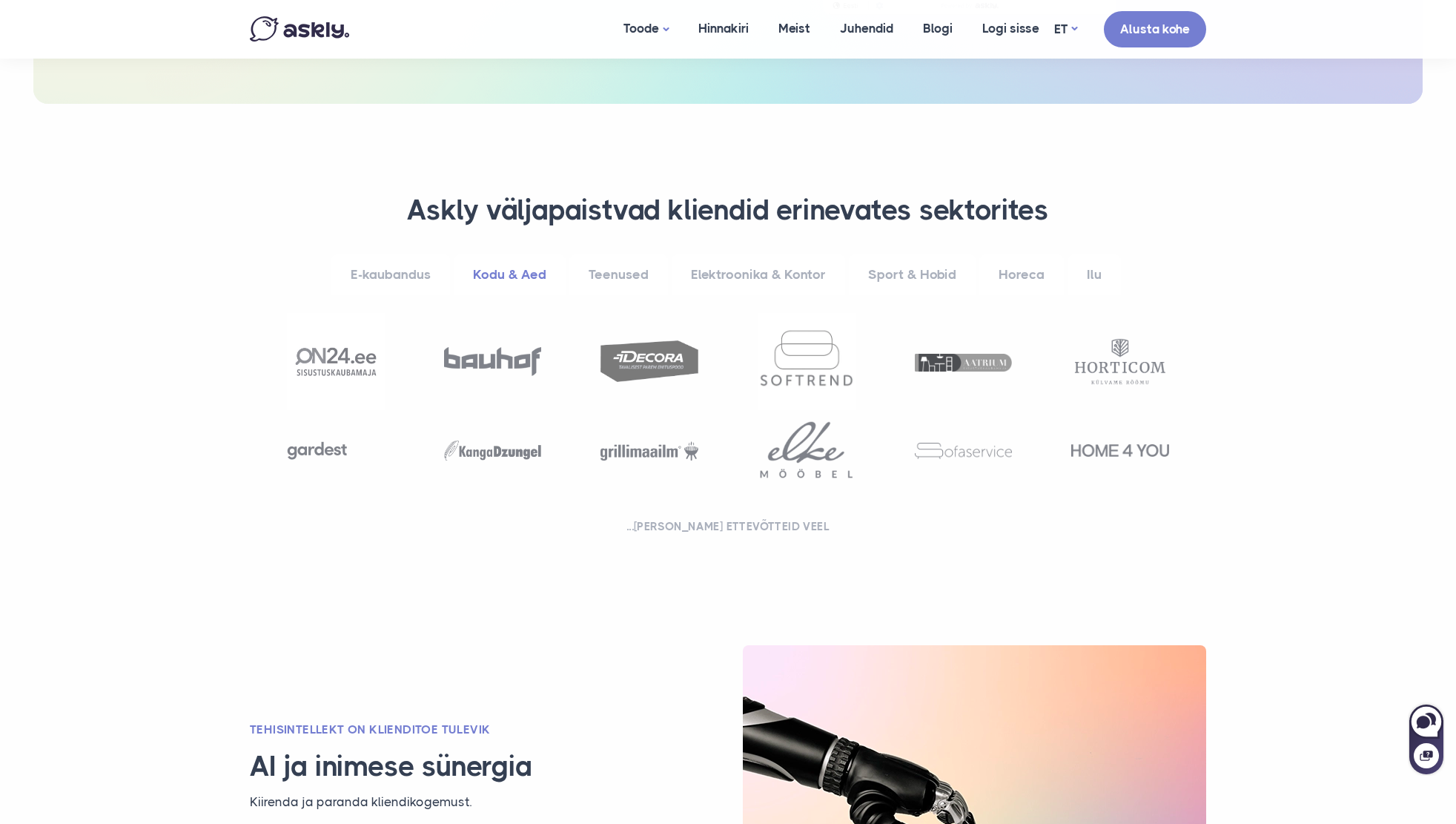
click at [406, 269] on link "E-kaubandus" at bounding box center [391, 275] width 119 height 41
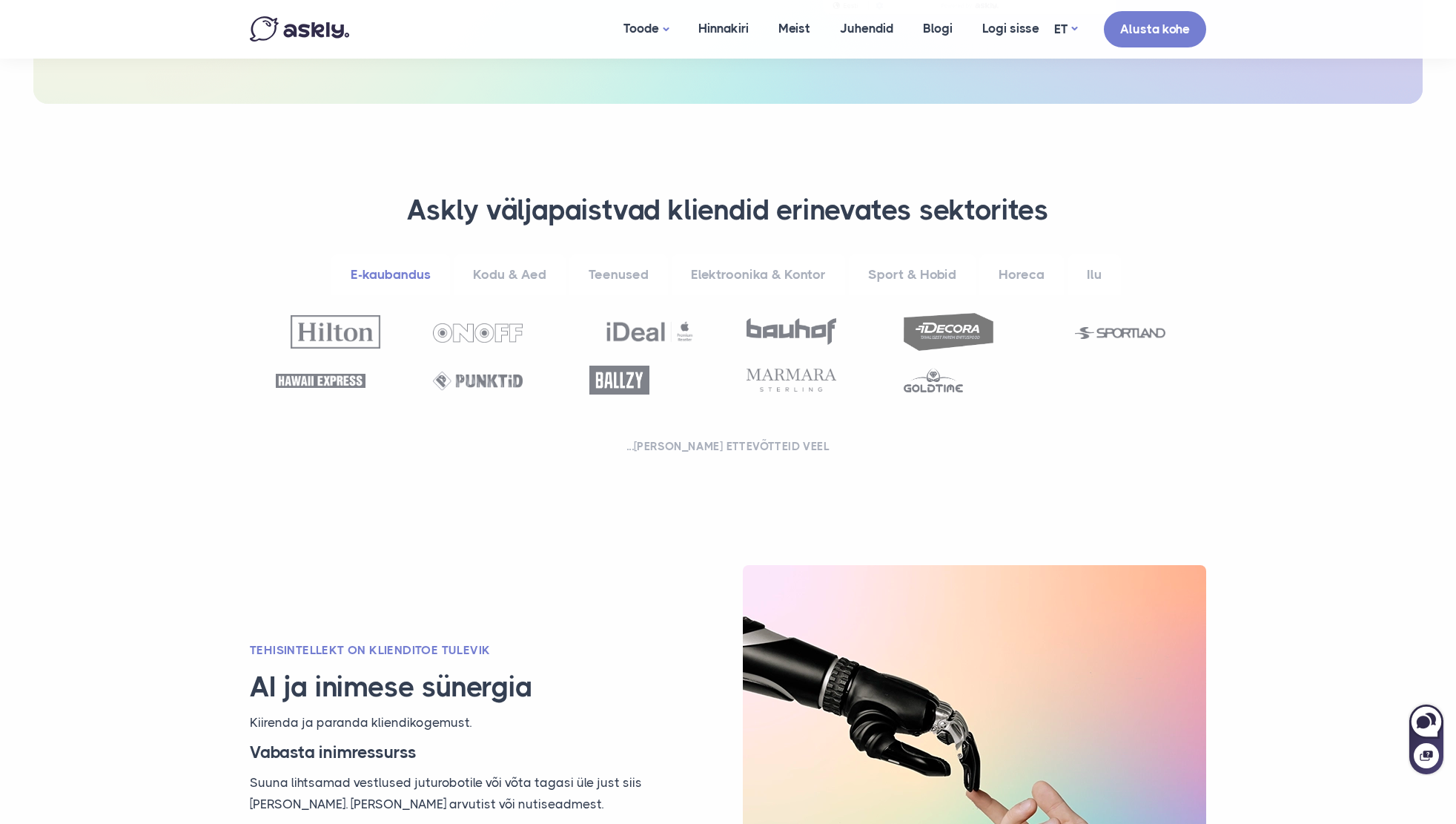
click at [531, 275] on link "Kodu & Aed" at bounding box center [509, 275] width 112 height 41
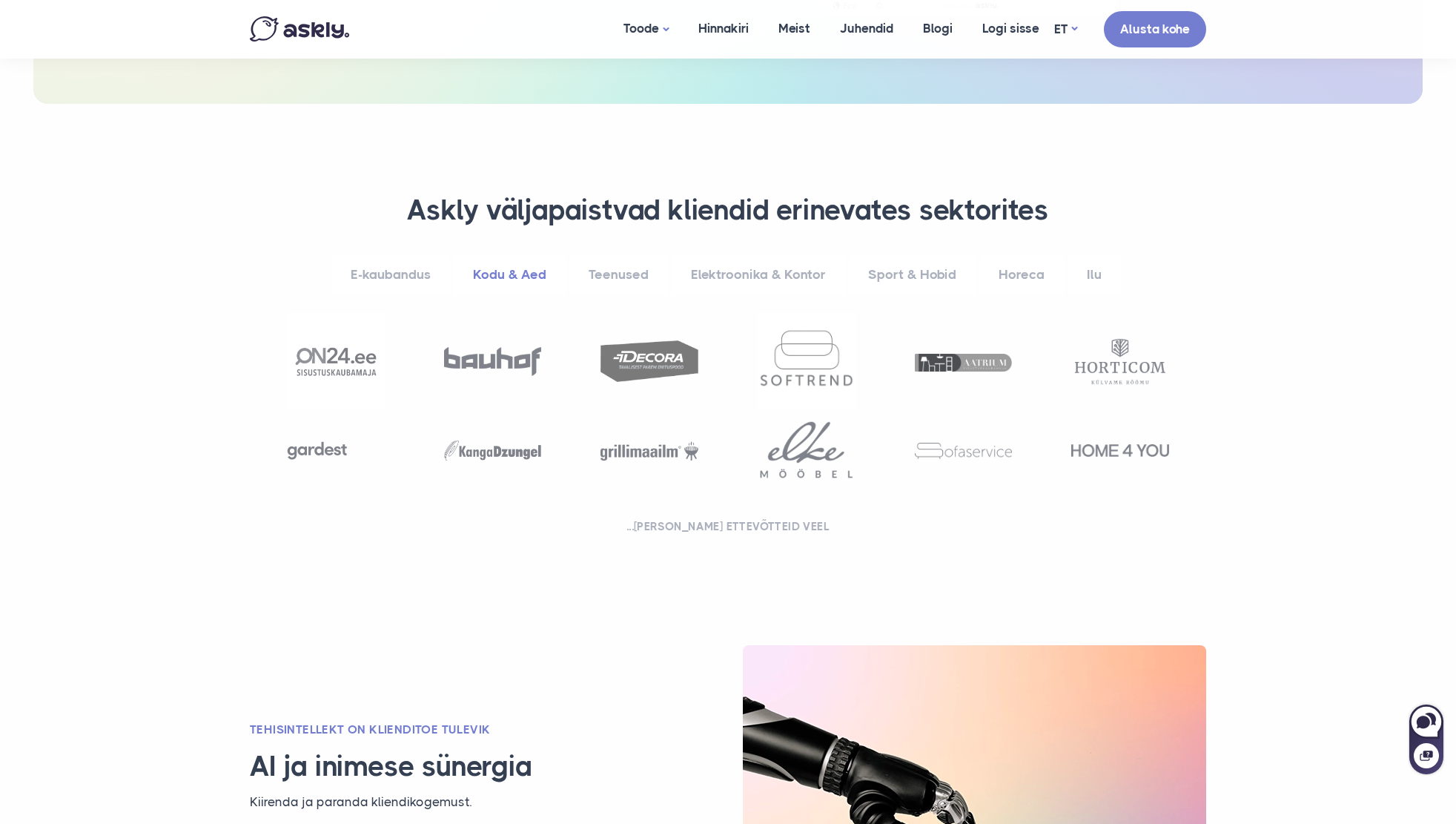
click at [599, 278] on link "Teenused" at bounding box center [617, 275] width 98 height 41
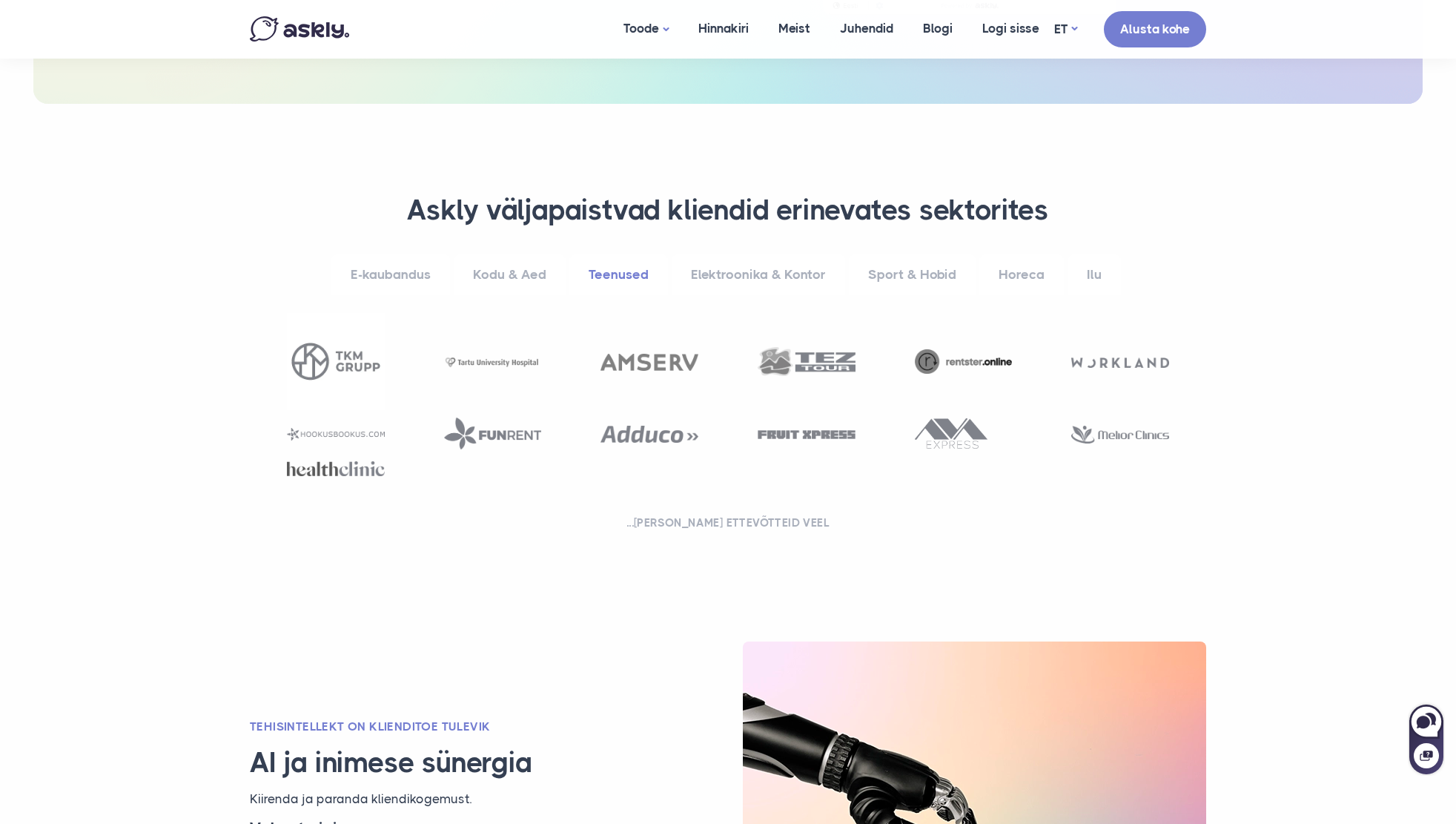
click at [536, 273] on link "Kodu & Aed" at bounding box center [509, 275] width 112 height 41
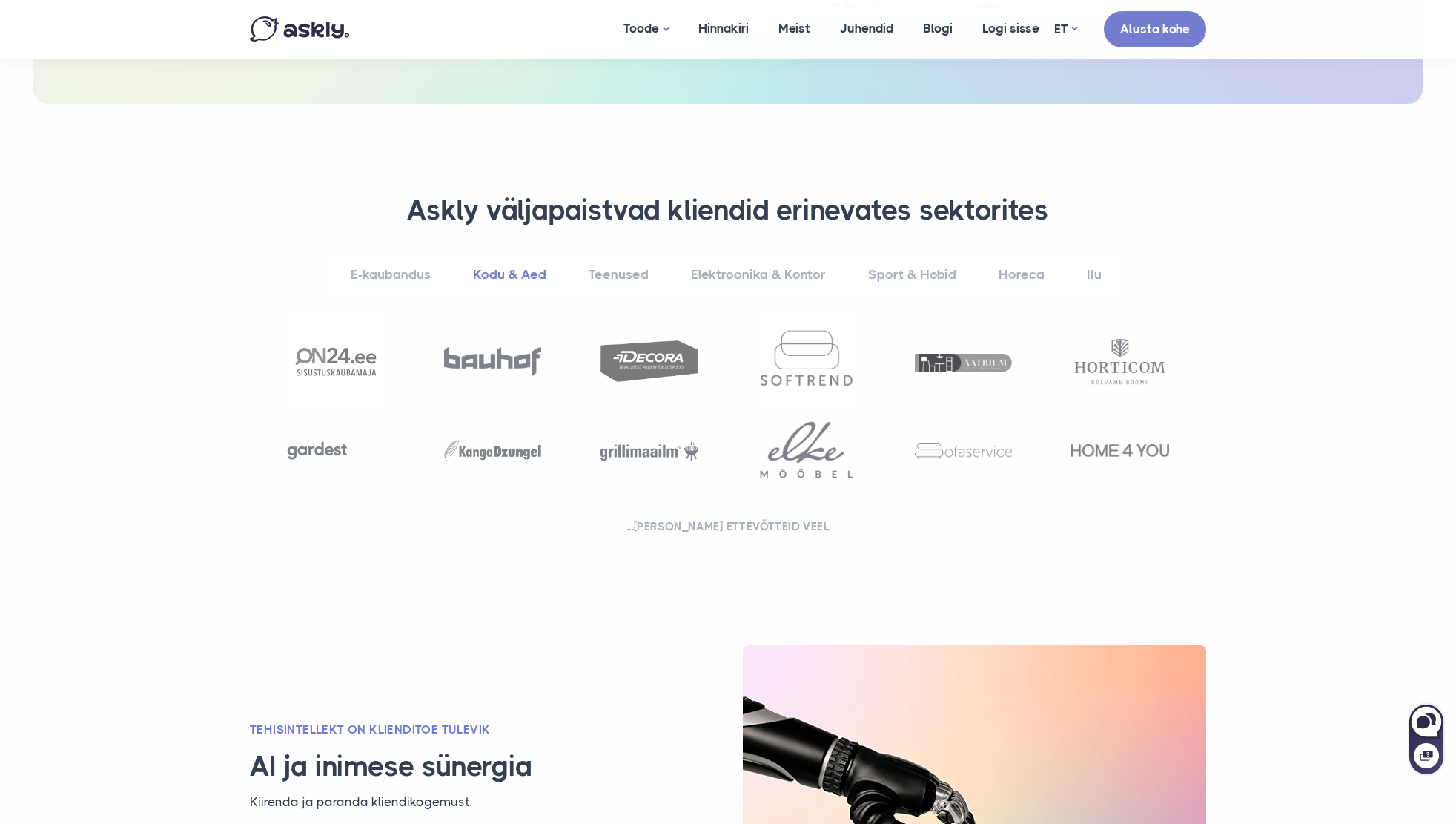
click at [611, 275] on link "Teenused" at bounding box center [617, 275] width 98 height 41
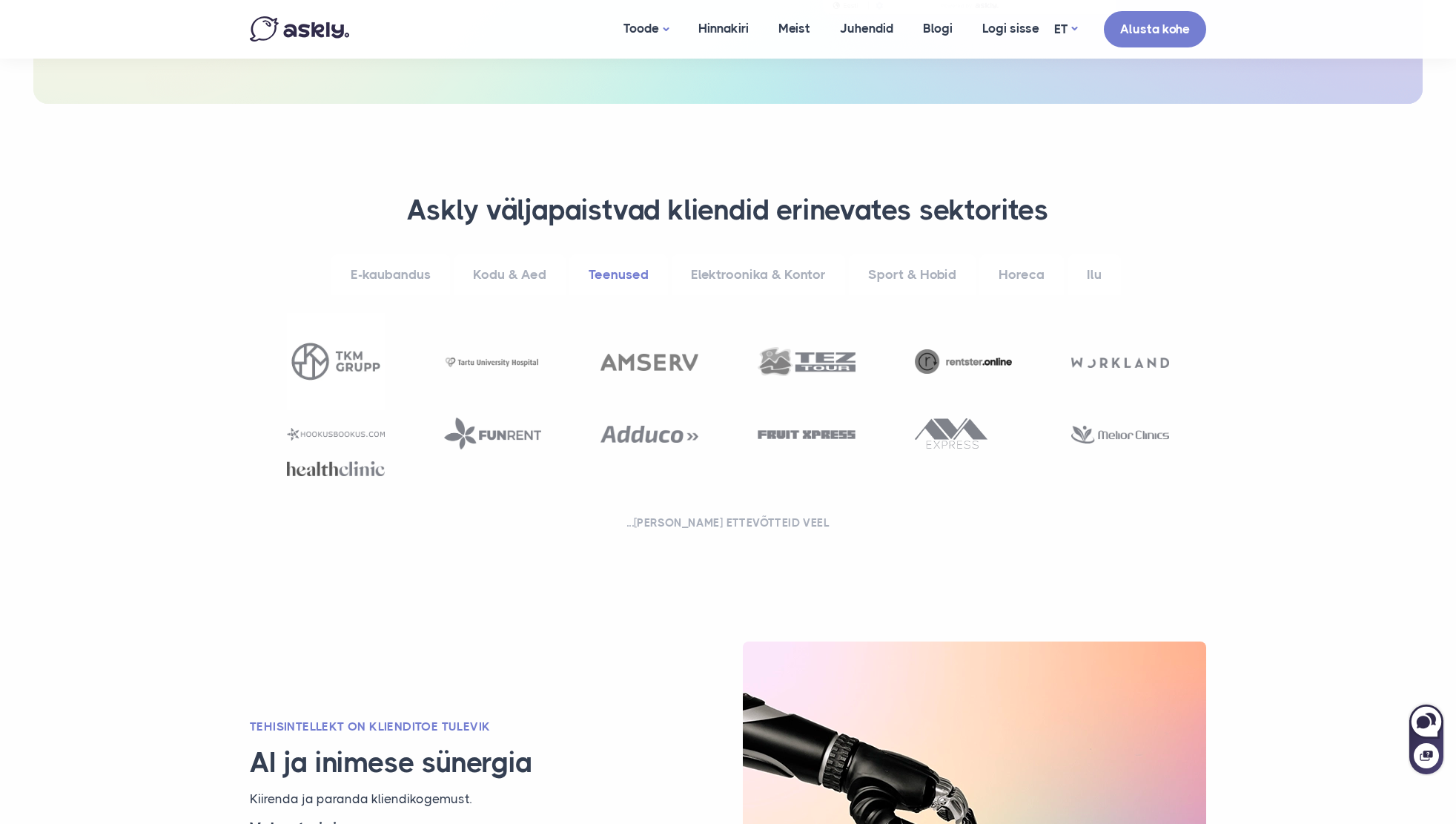
click at [709, 275] on link "Elektroonika & Kontor" at bounding box center [758, 275] width 173 height 41
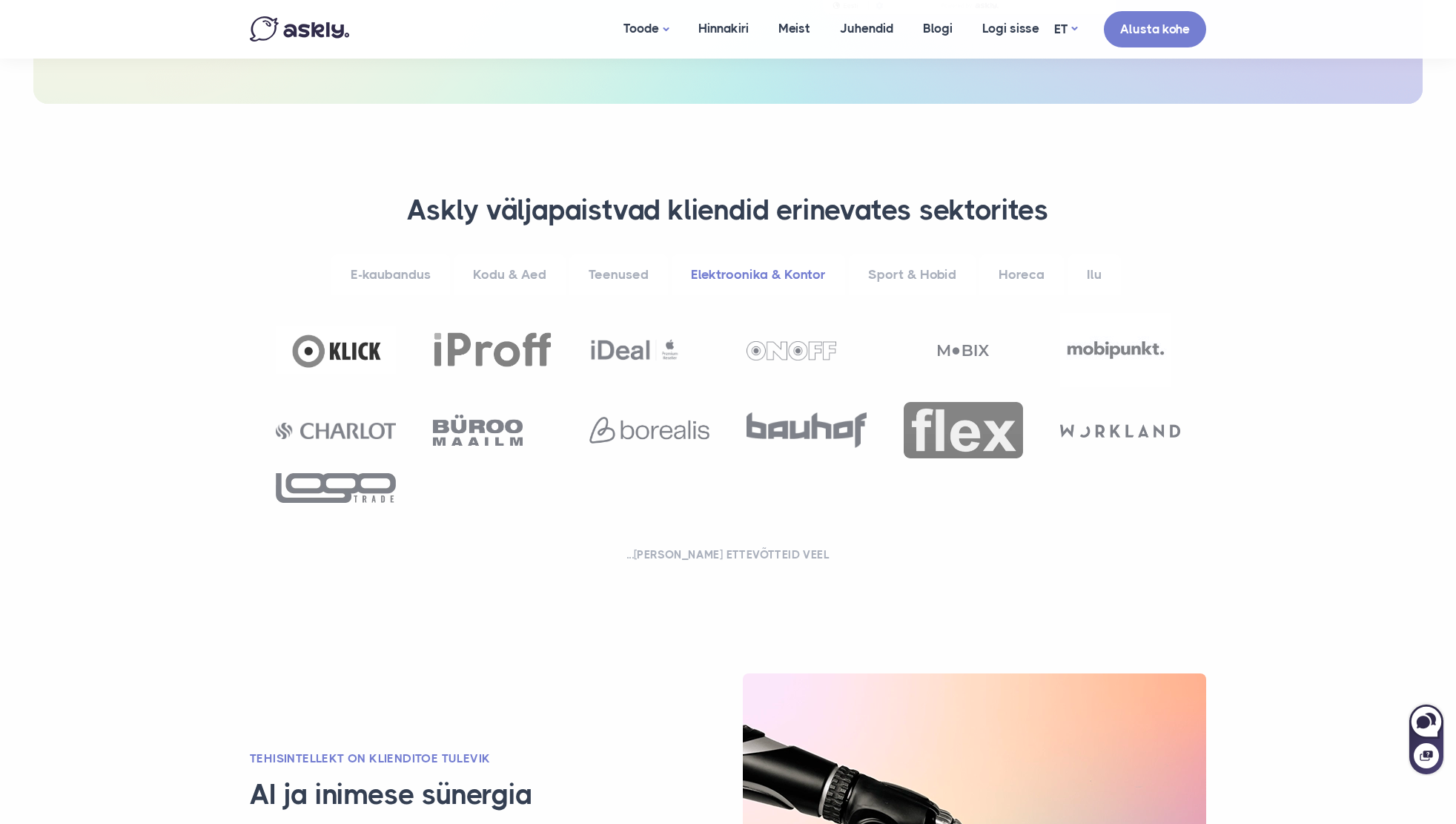
click at [880, 275] on link "Sport & Hobid" at bounding box center [912, 275] width 127 height 41
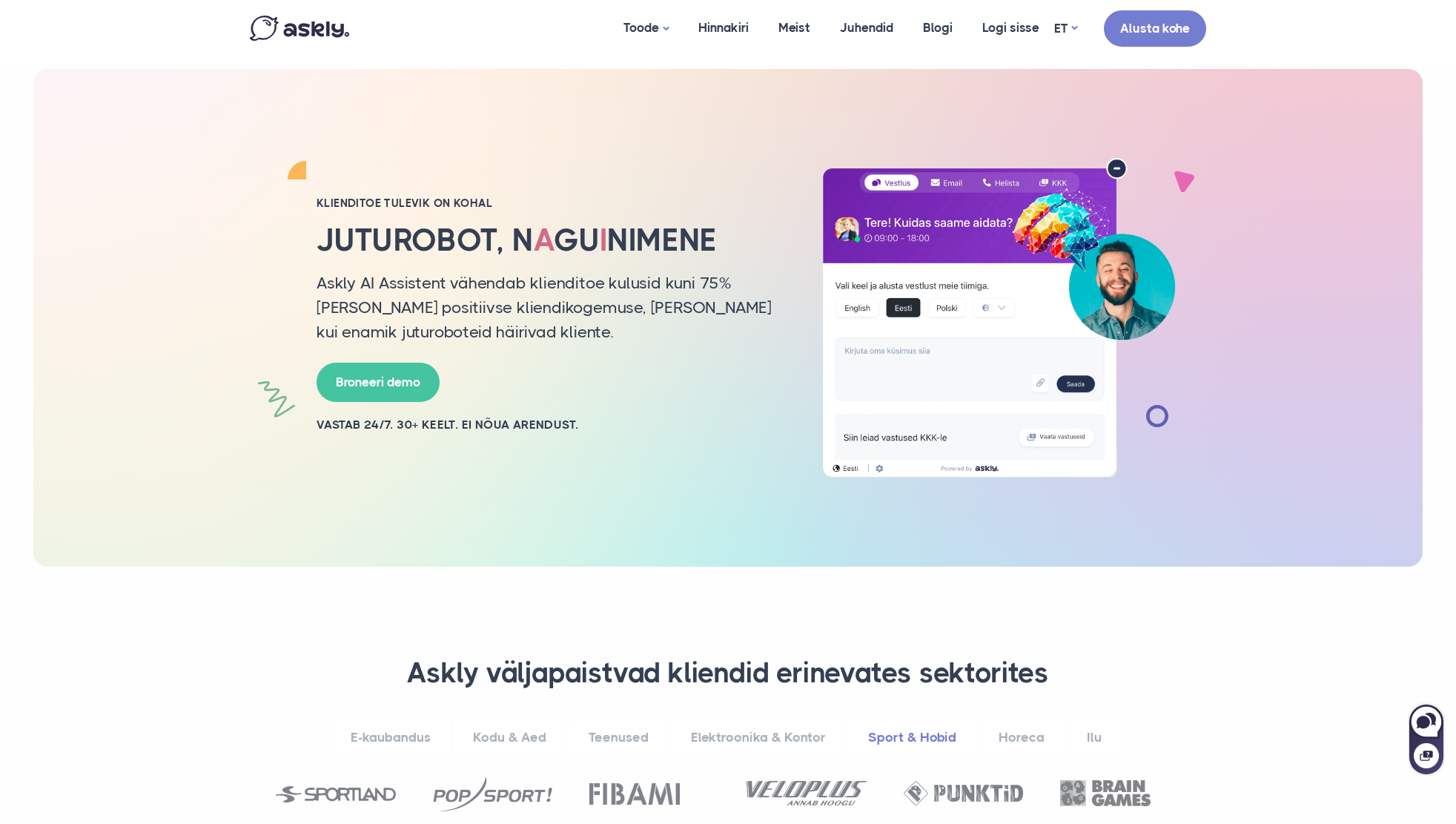
scroll to position [0, 0]
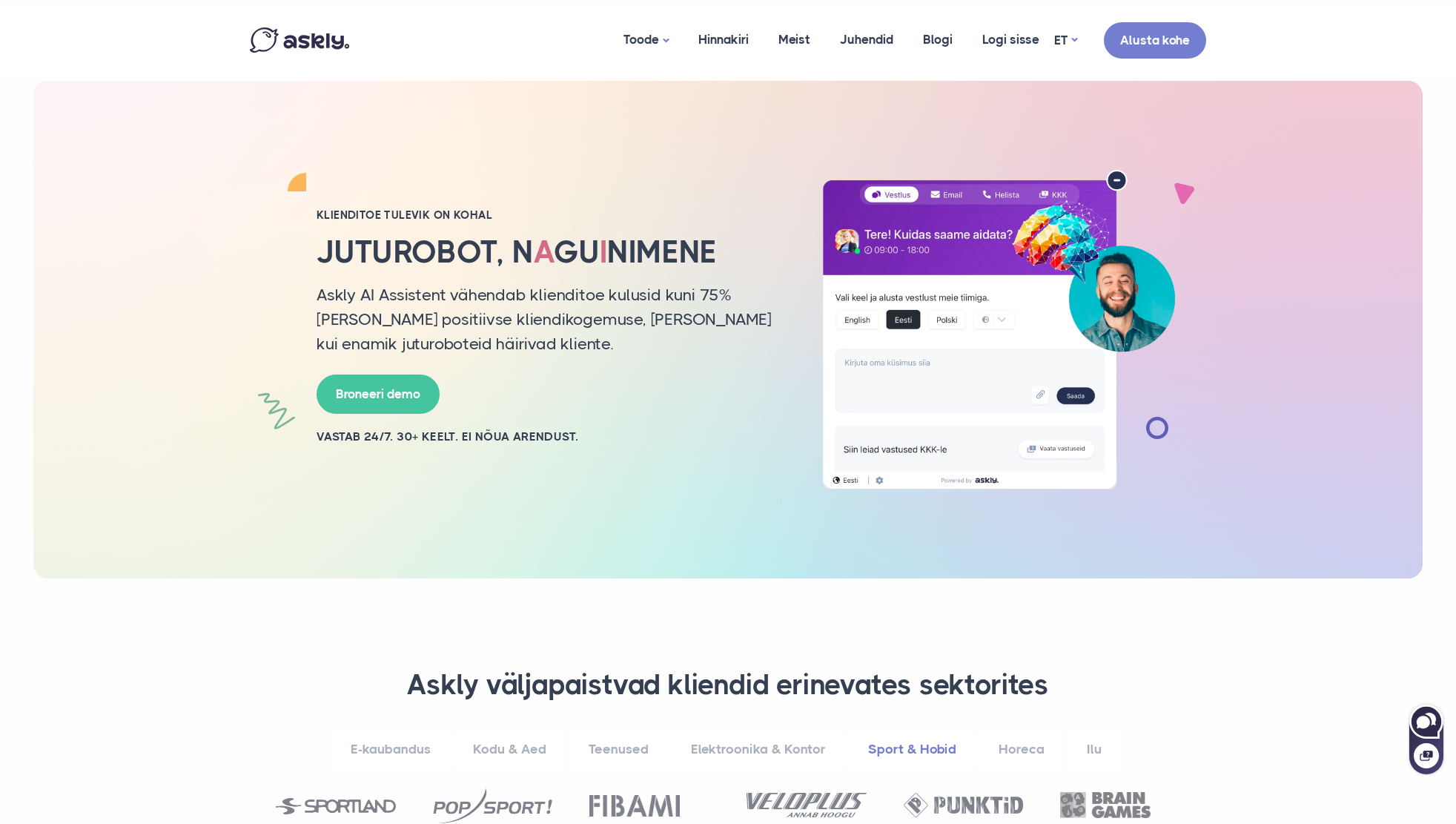
click at [1433, 722] on icon at bounding box center [1429, 719] width 11 height 13
select select "**"
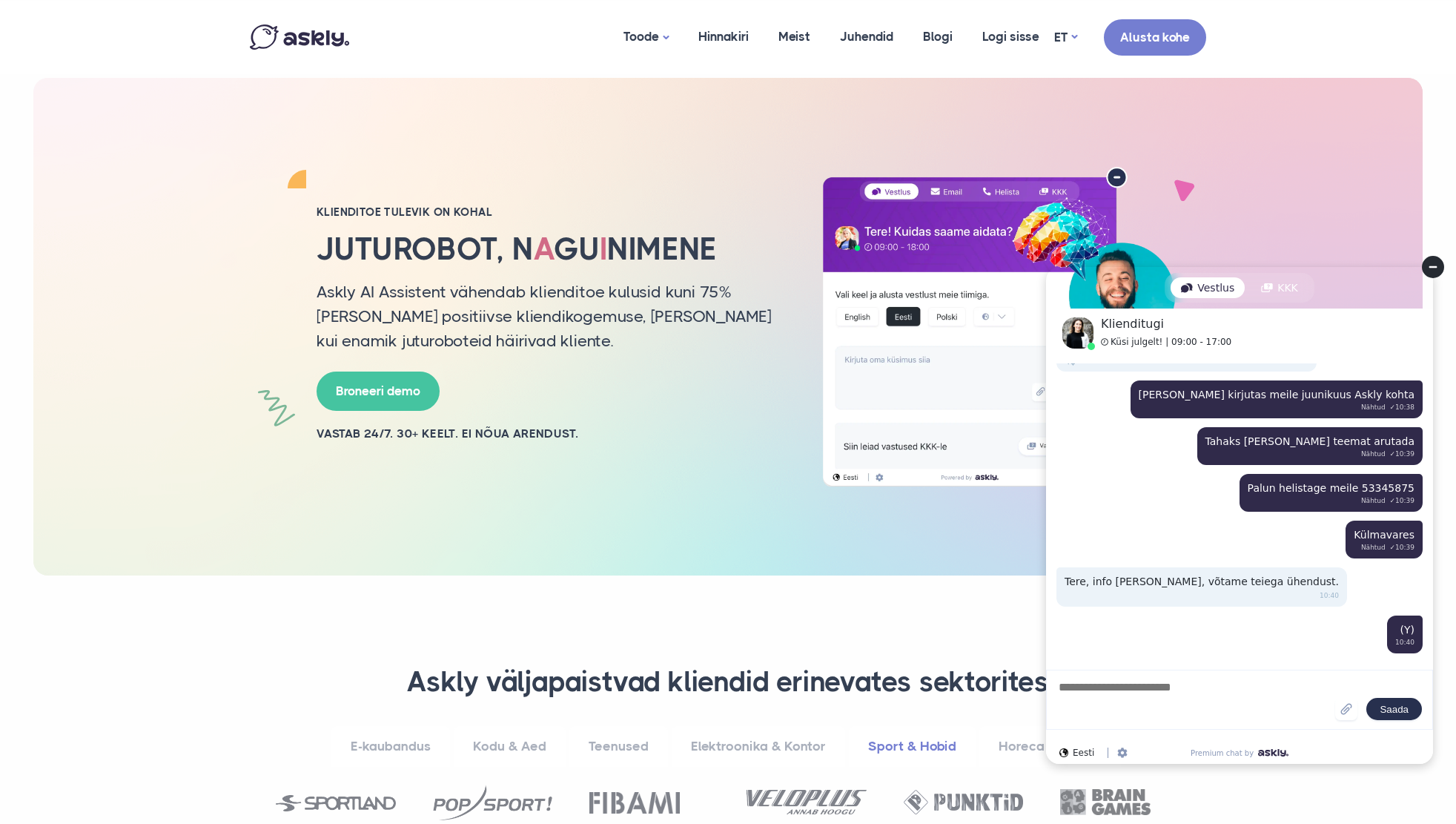
scroll to position [3, 0]
click at [734, 33] on link "Hinnakiri" at bounding box center [724, 37] width 80 height 72
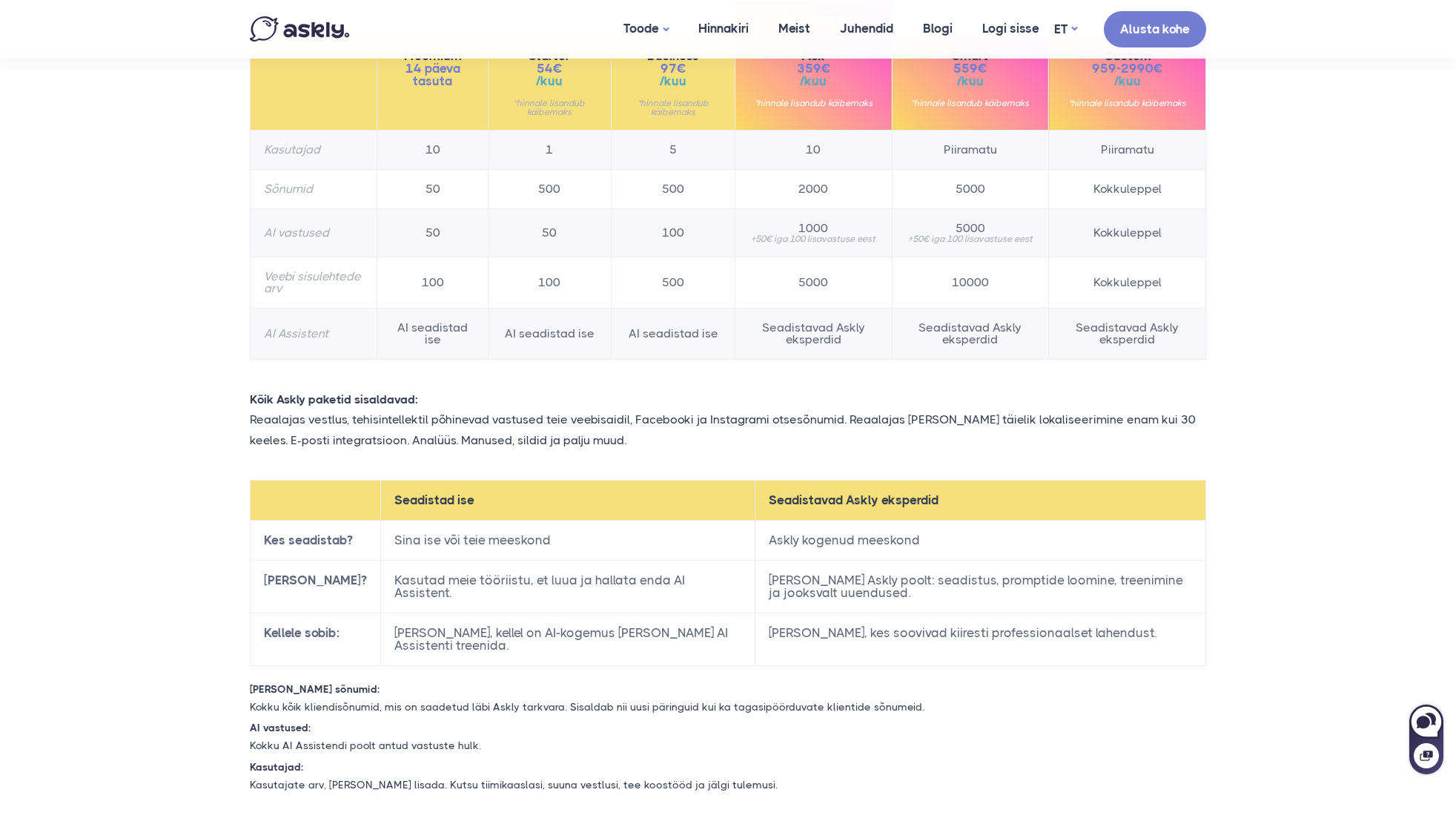
scroll to position [270, 0]
click at [1430, 723] on icon at bounding box center [1425, 721] width 32 height 32
select select "**"
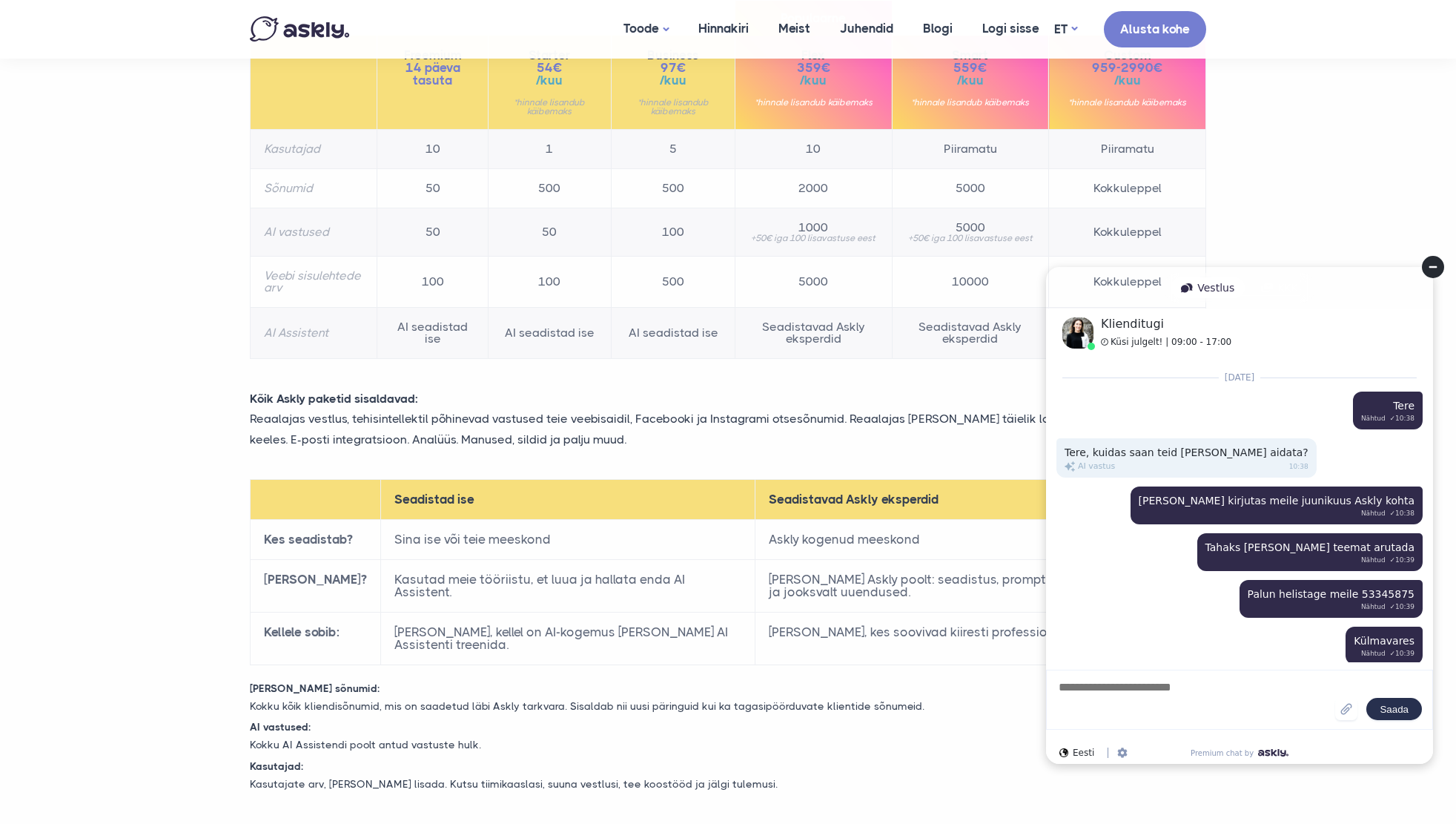
scroll to position [116, 0]
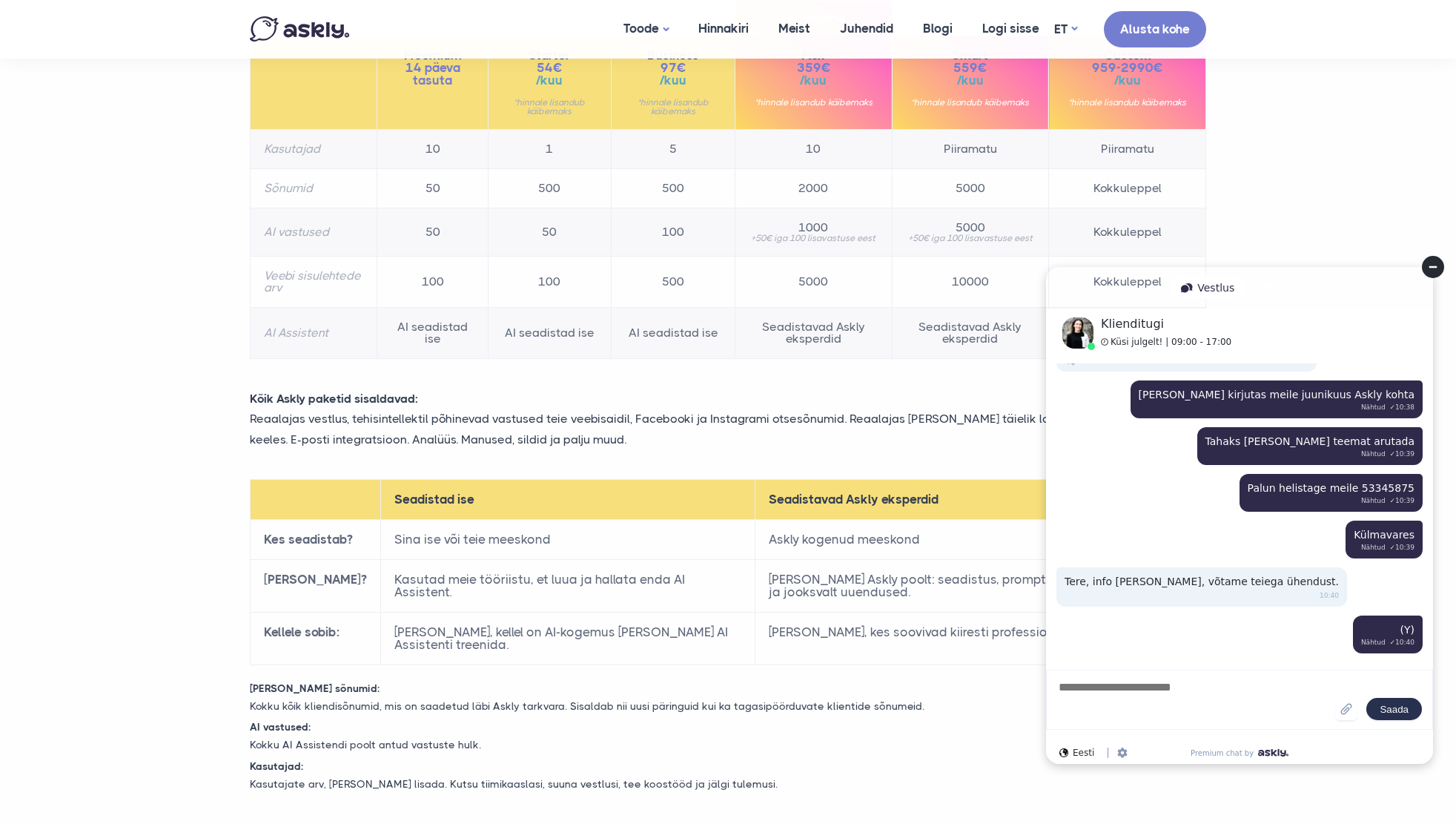
click at [1142, 694] on textarea at bounding box center [1195, 699] width 278 height 41
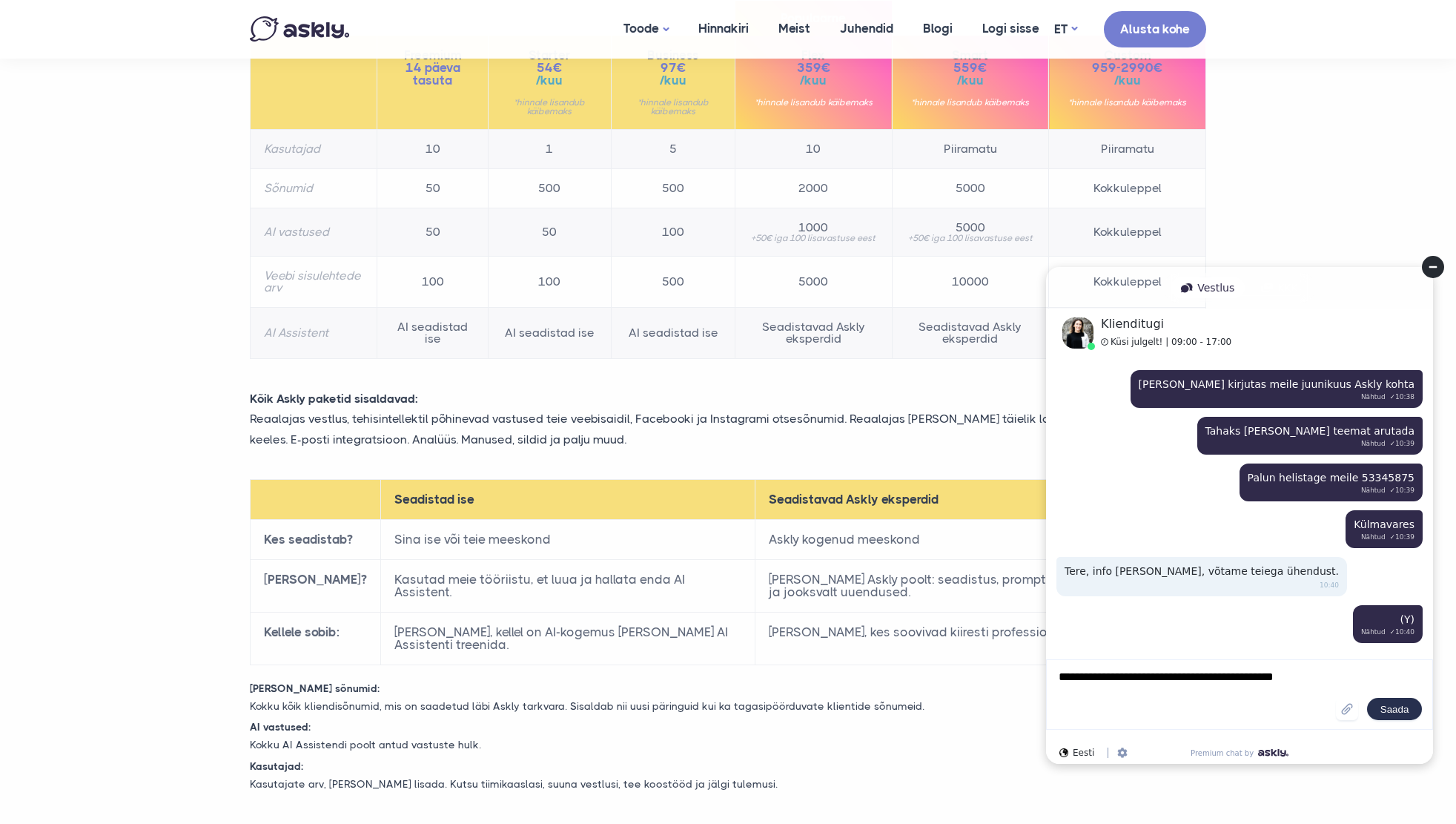
type textarea "**********"
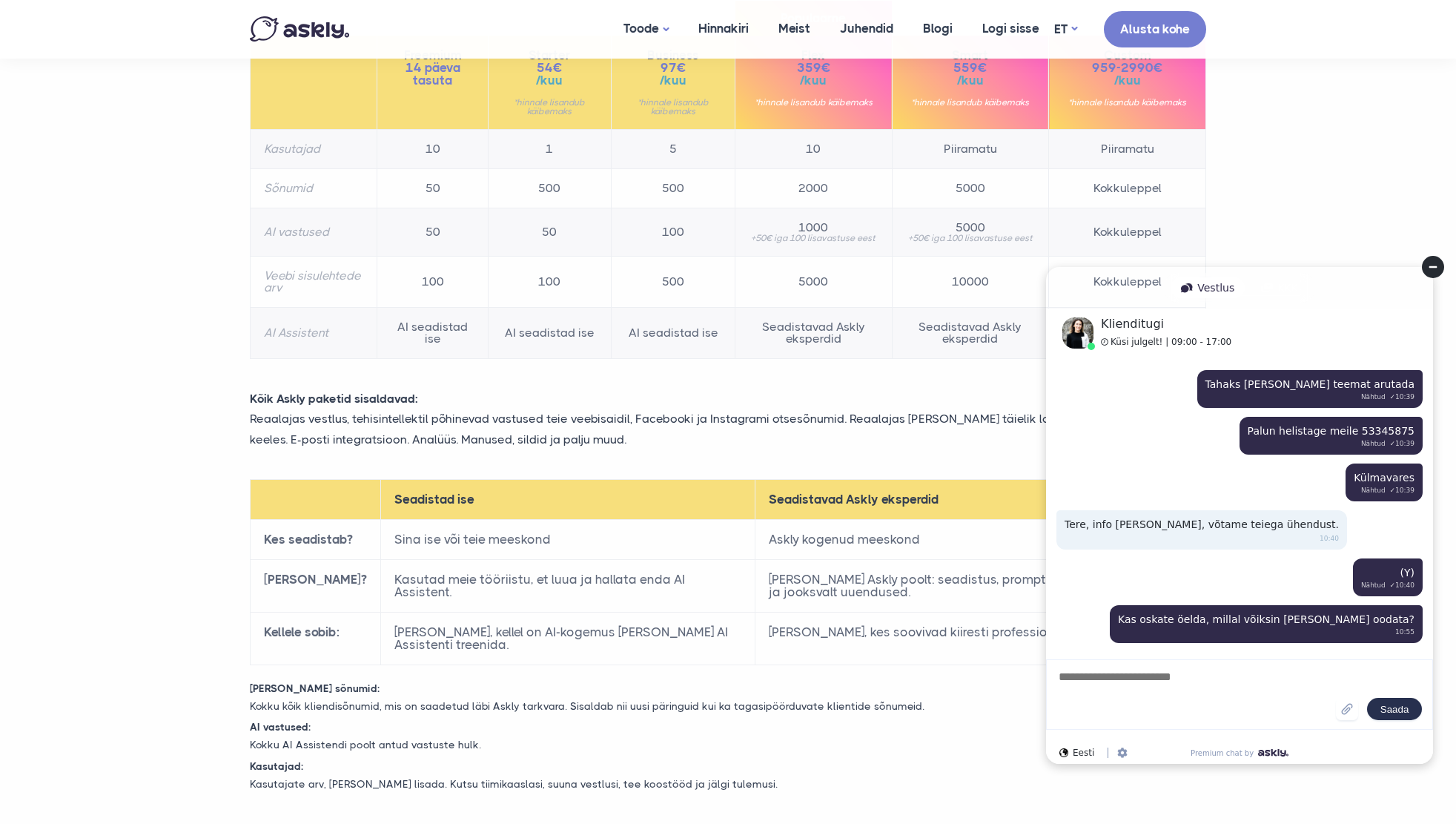
click at [134, 569] on section "TARK INVESTEERING. Miljonite klientide ja tuhandete tiimide eelistatuim kliendi…" at bounding box center [728, 282] width 1456 height 1104
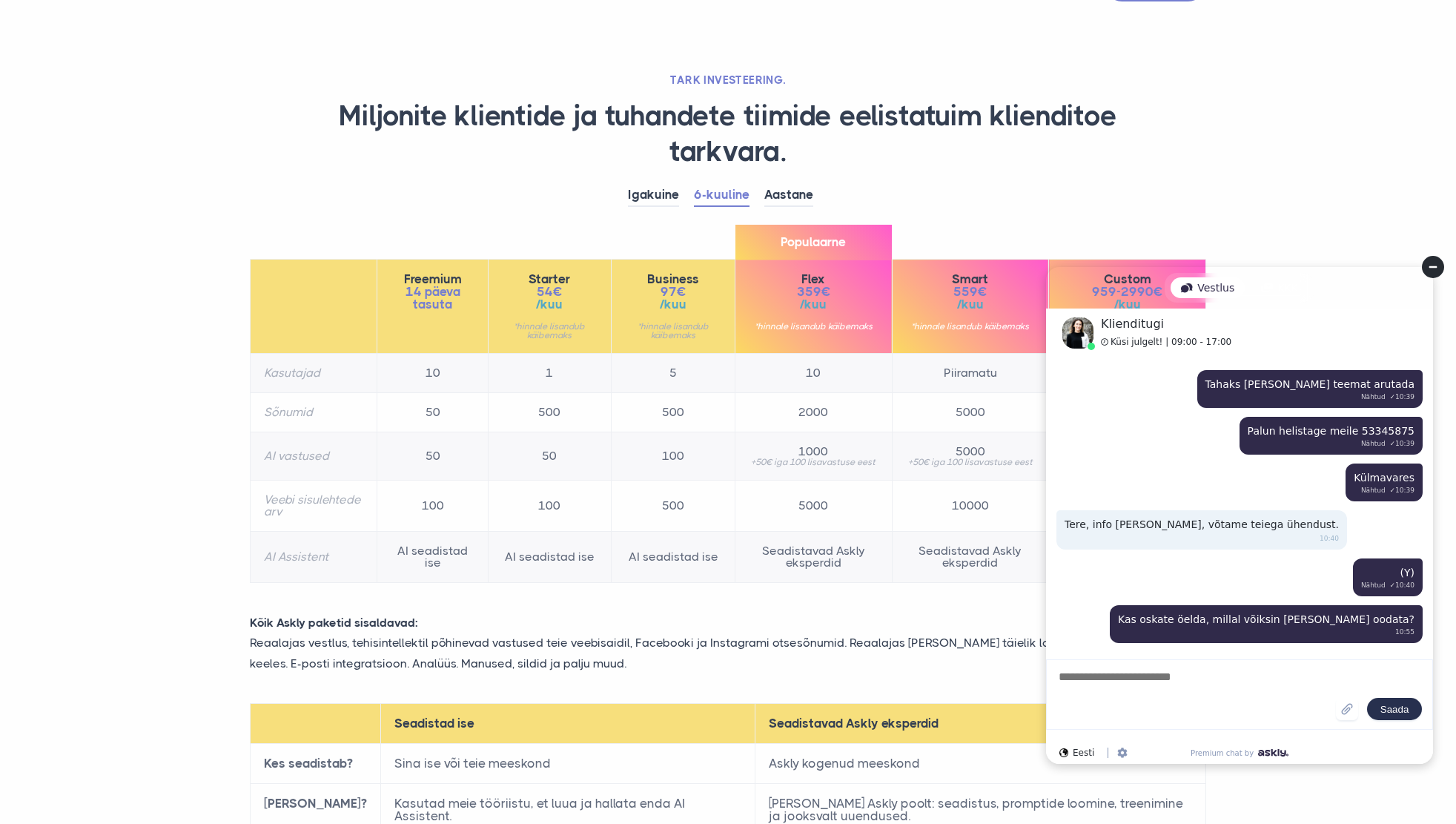
scroll to position [0, 0]
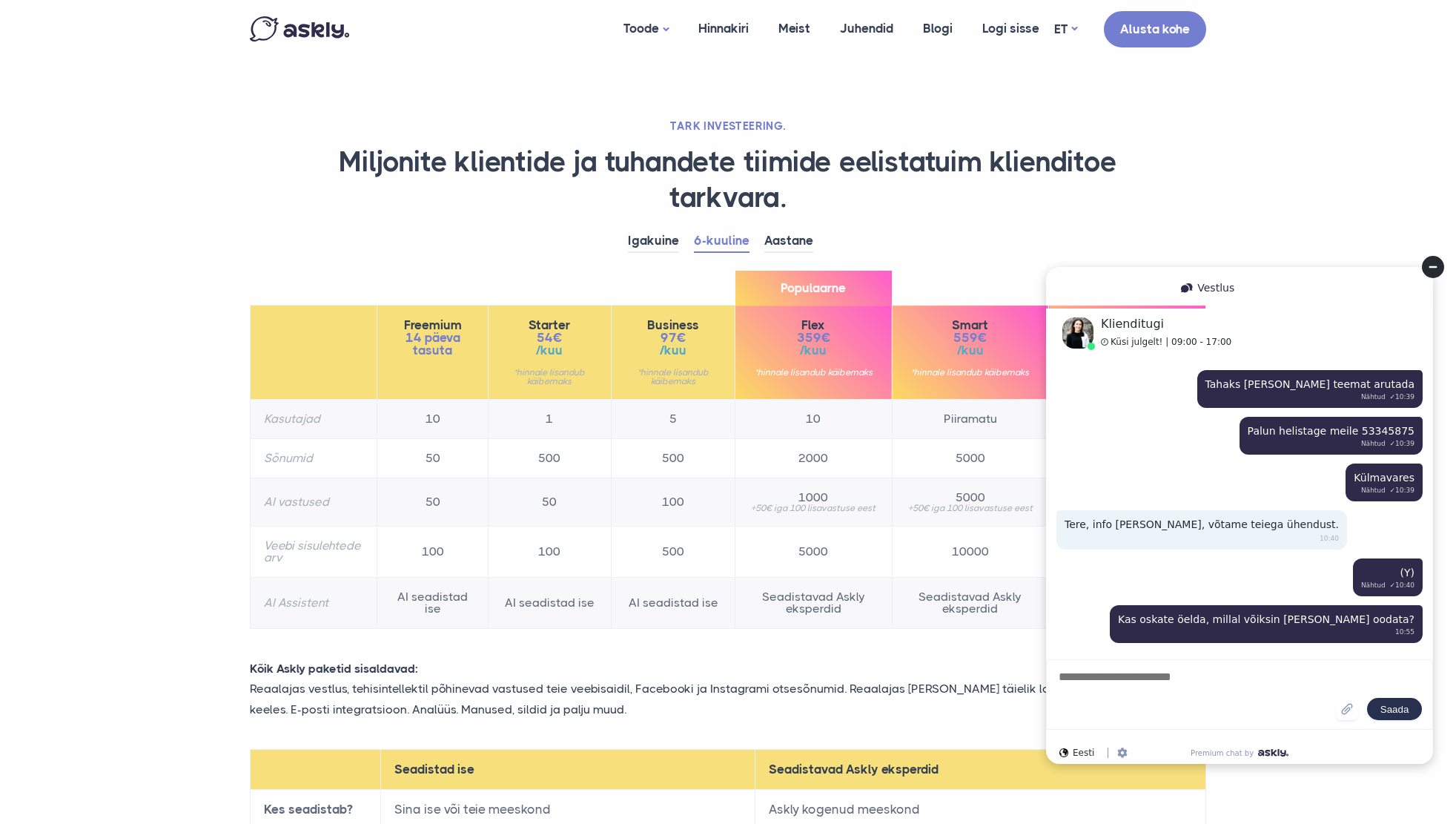
click at [1374, 189] on section "TARK INVESTEERING. Miljonite klientide ja tuhandete tiimide eelistatuim kliendi…" at bounding box center [728, 551] width 1456 height 1104
click at [777, 242] on link "Aastane" at bounding box center [788, 241] width 49 height 23
click at [724, 243] on link "6-kuuline" at bounding box center [722, 241] width 56 height 23
click at [775, 246] on link "Aastane" at bounding box center [788, 241] width 49 height 23
click at [739, 246] on link "6-kuuline" at bounding box center [722, 241] width 56 height 23
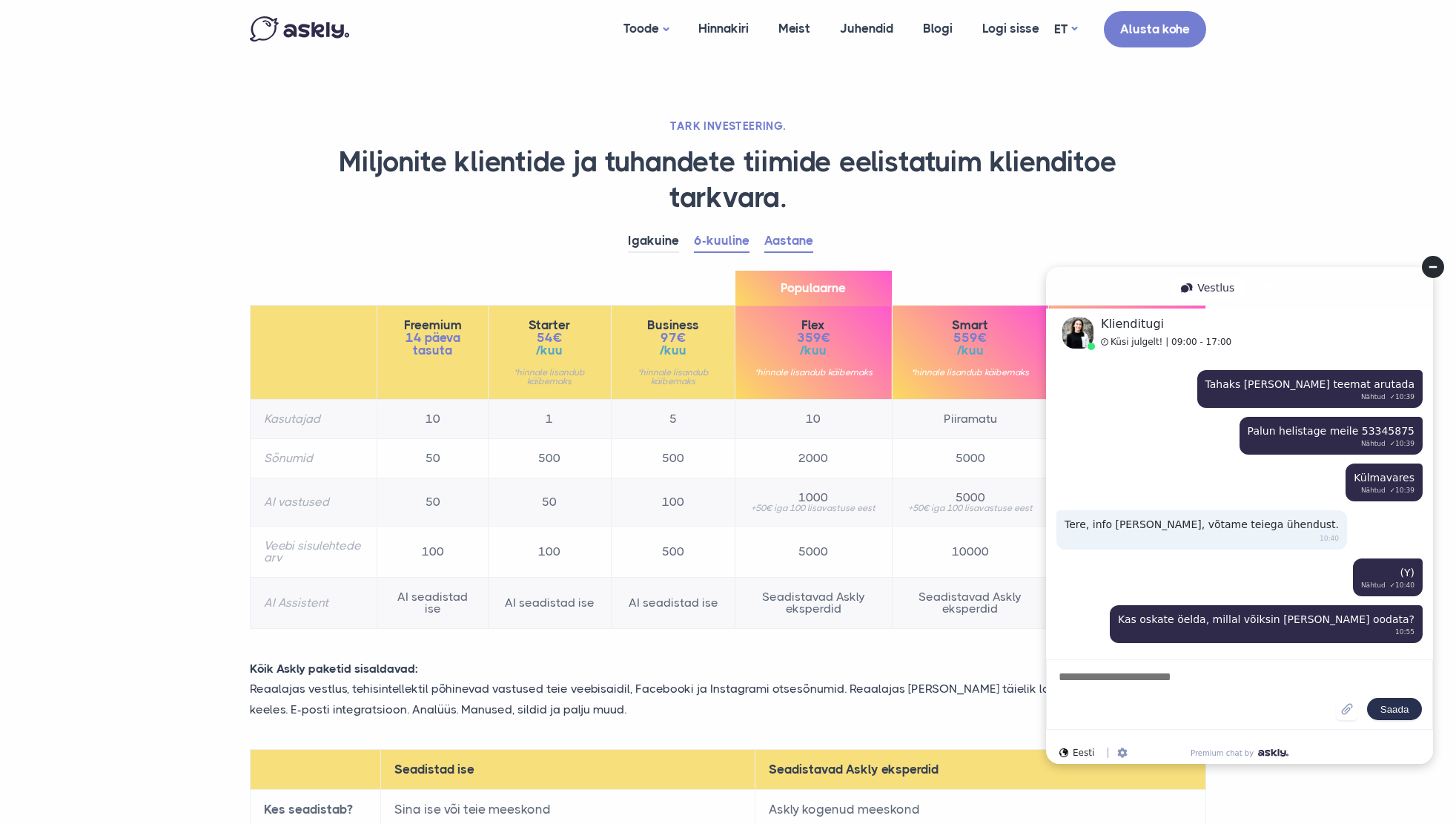
click at [774, 243] on link "Aastane" at bounding box center [788, 241] width 49 height 23
click at [720, 251] on link "6-kuuline" at bounding box center [722, 241] width 56 height 23
click at [1169, 698] on textarea at bounding box center [1195, 695] width 279 height 52
type textarea "**********"
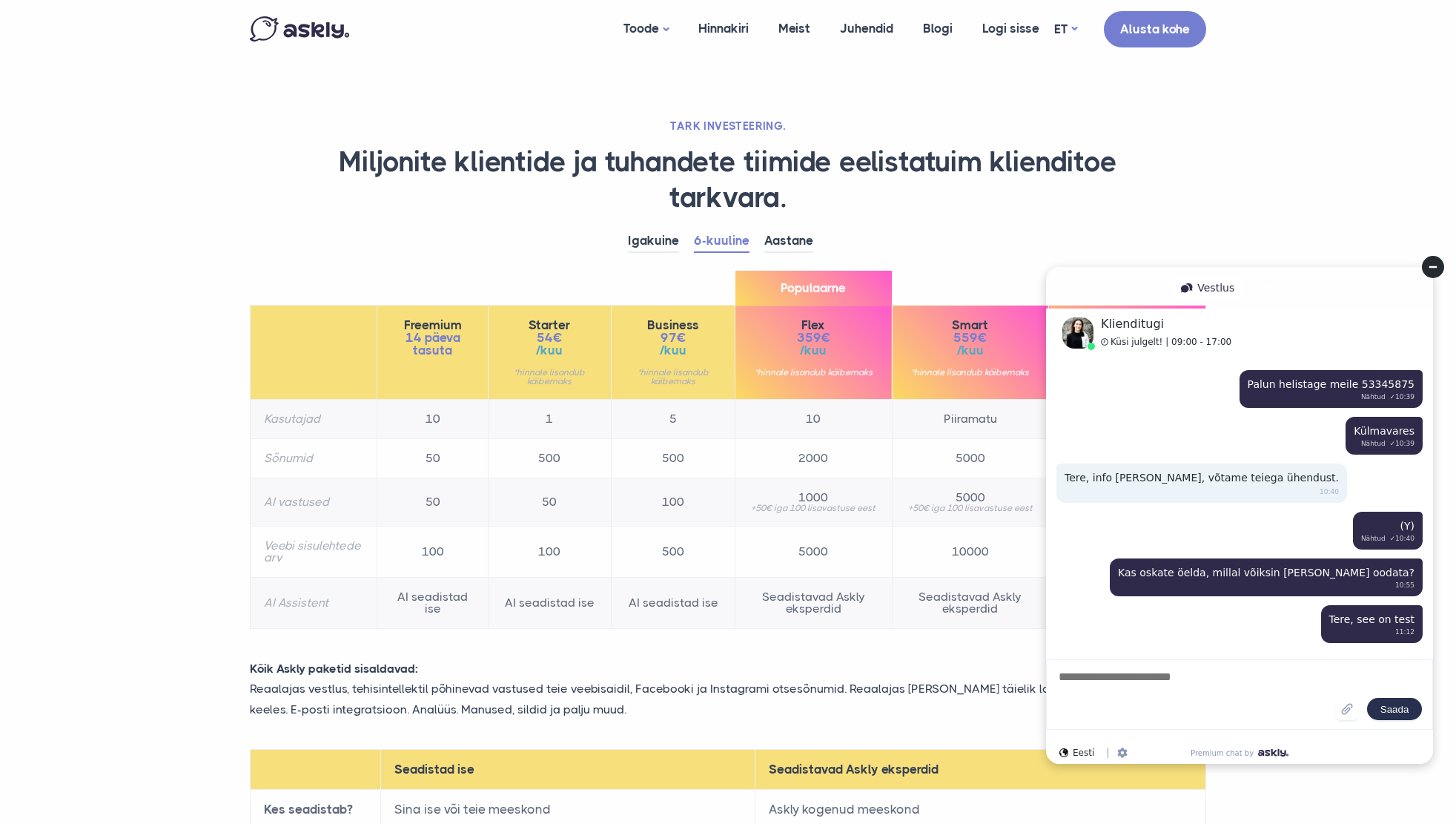
click at [1185, 701] on textarea at bounding box center [1195, 695] width 279 height 52
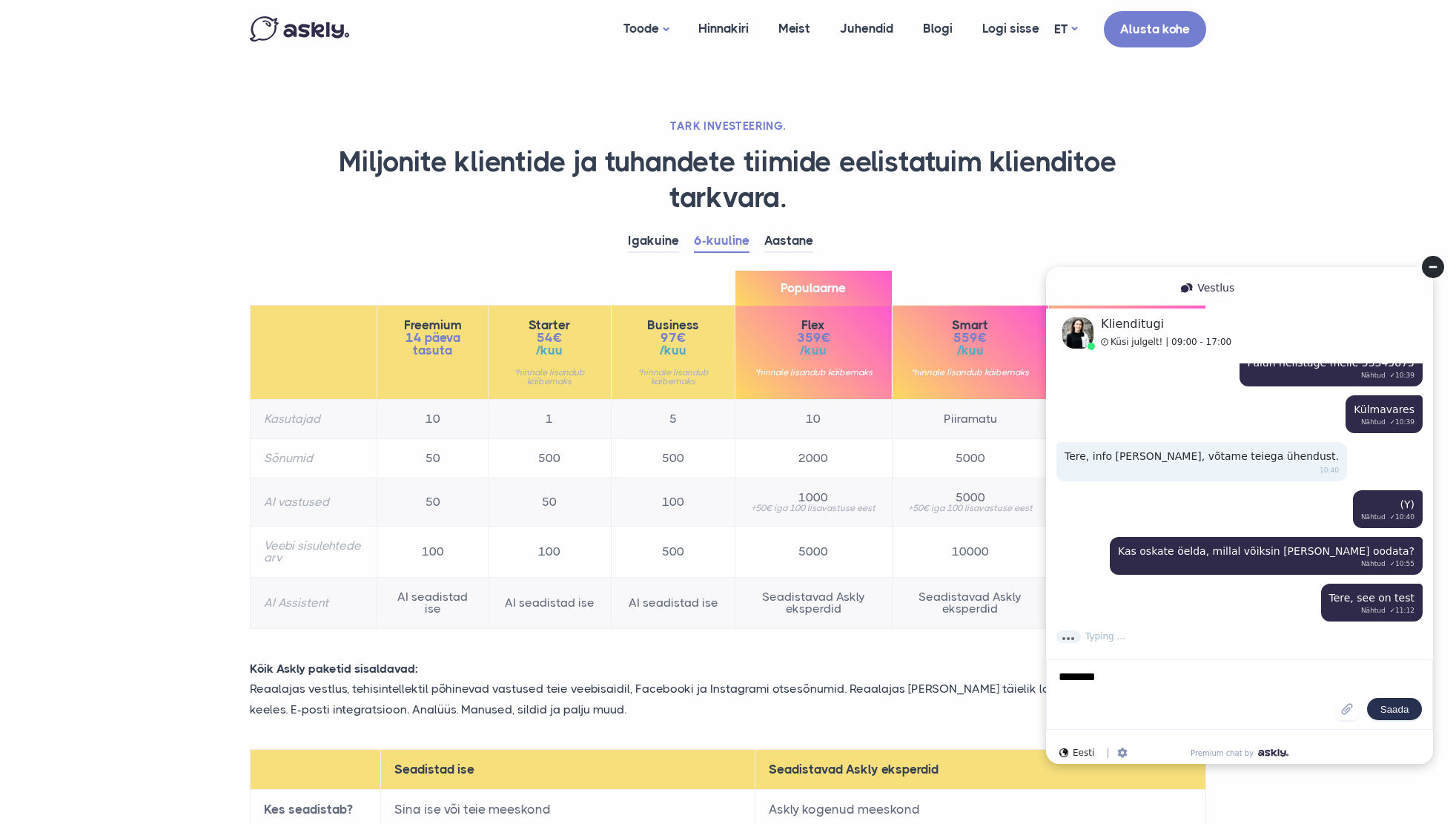
scroll to position [259, 0]
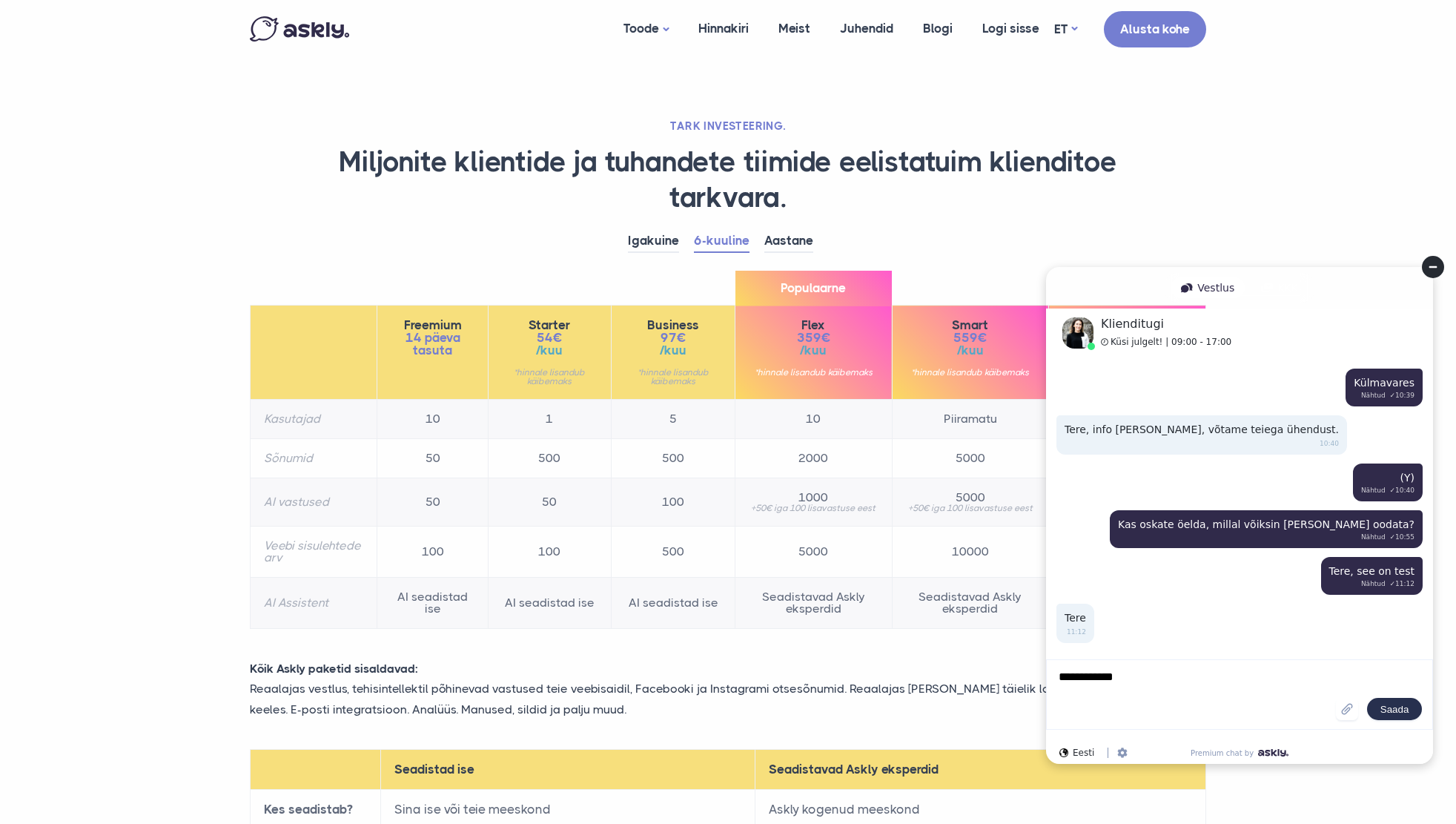
type textarea "**********"
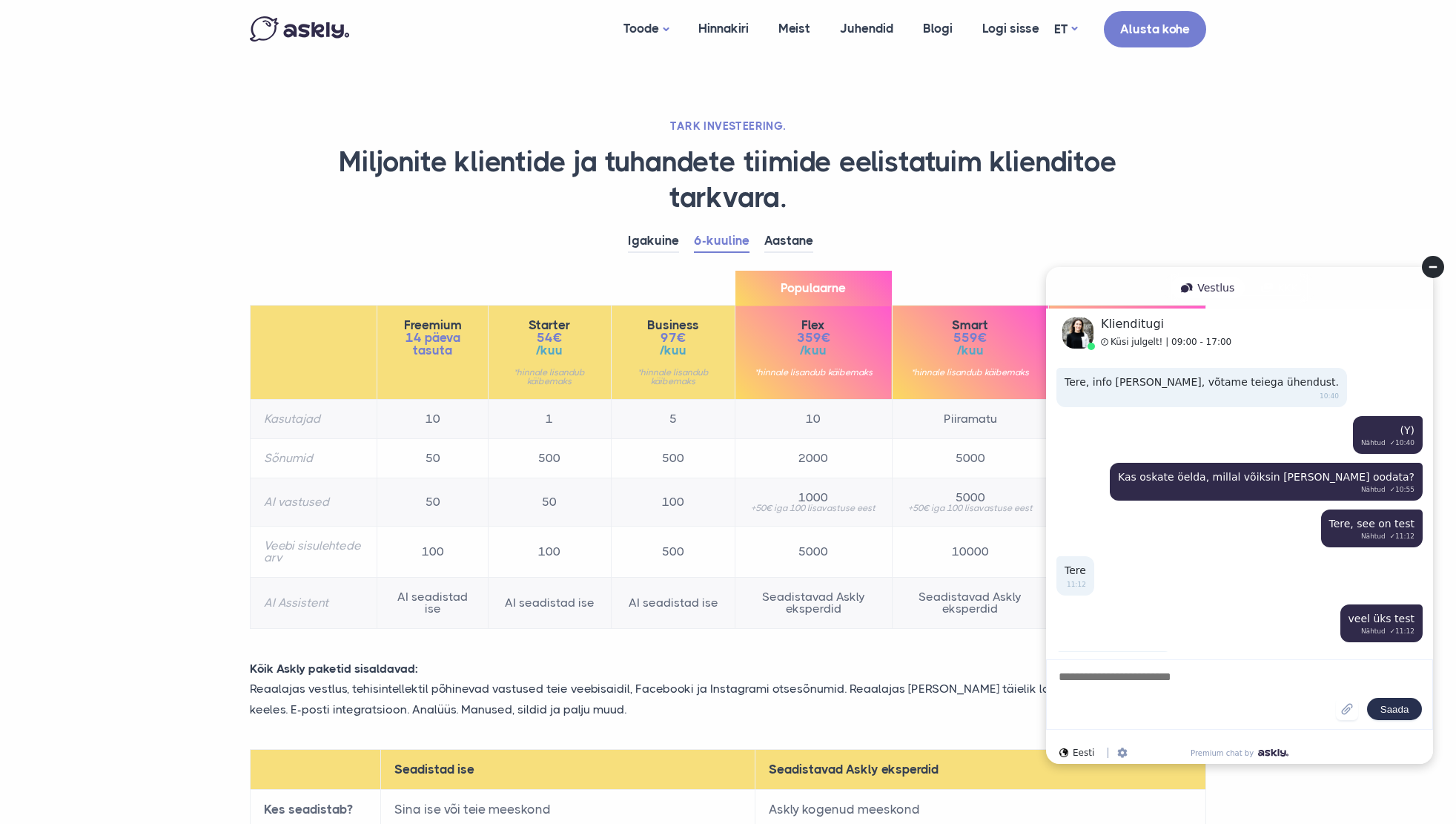
scroll to position [354, 0]
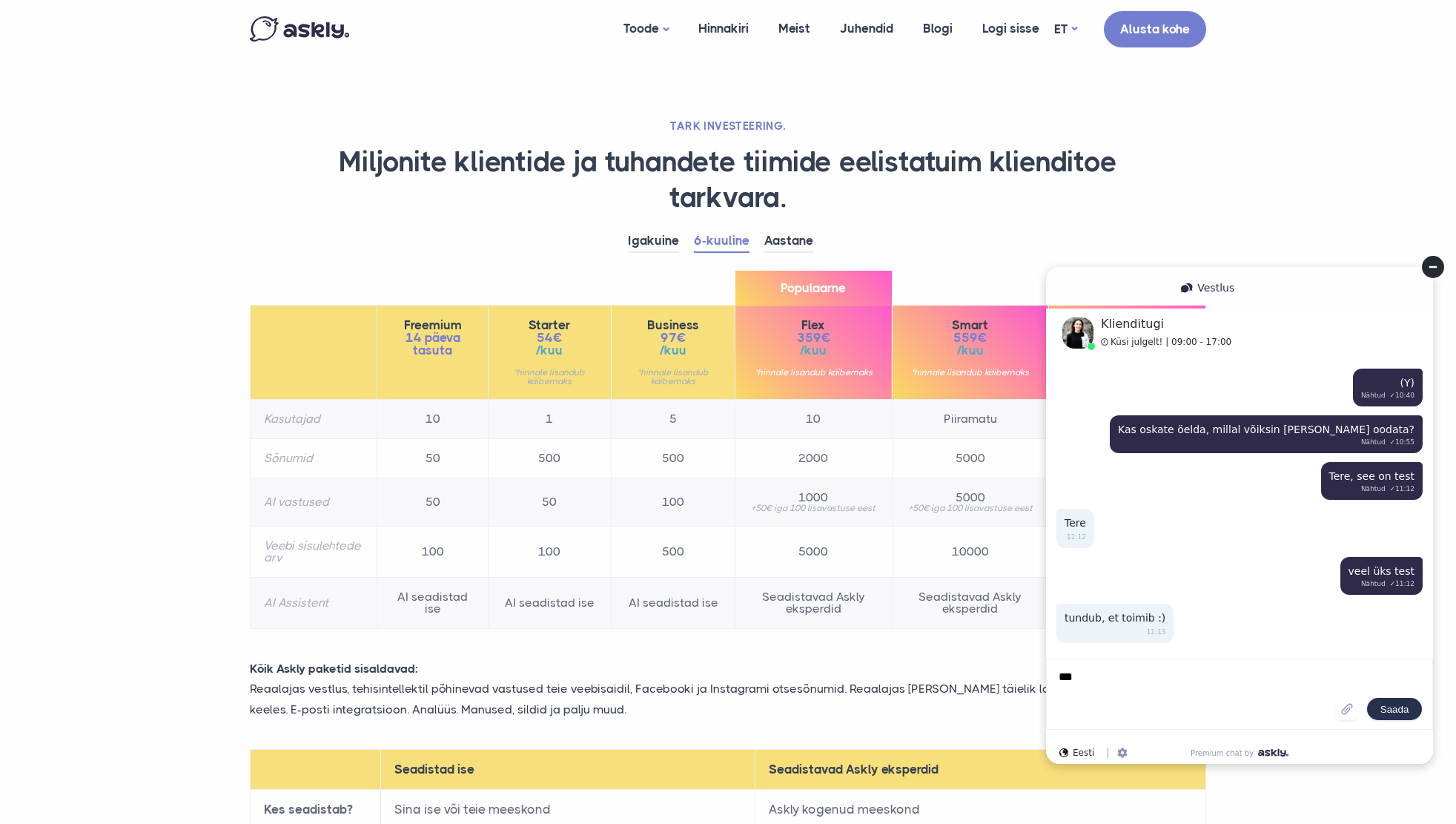
type textarea "****"
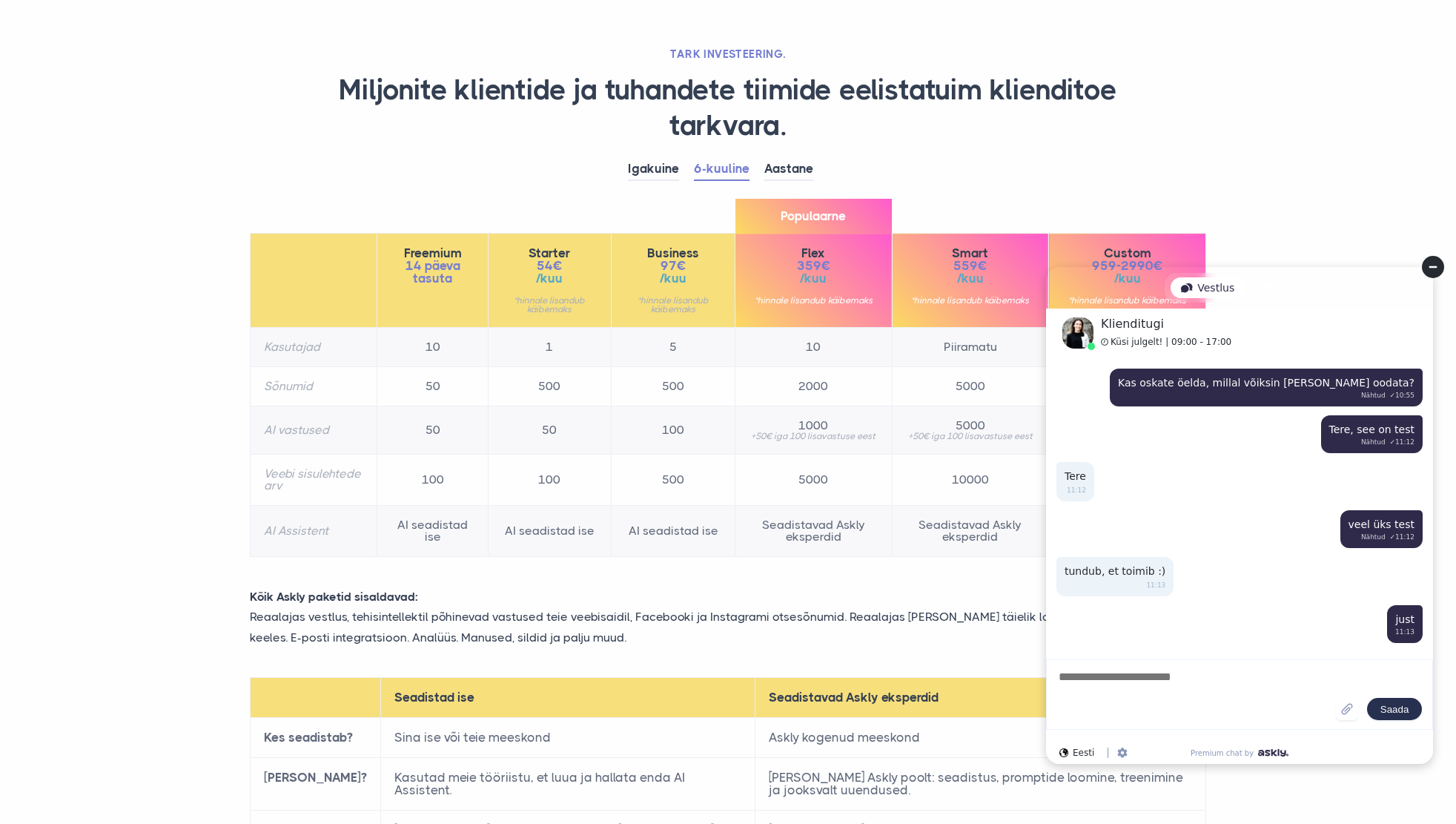
scroll to position [0, 0]
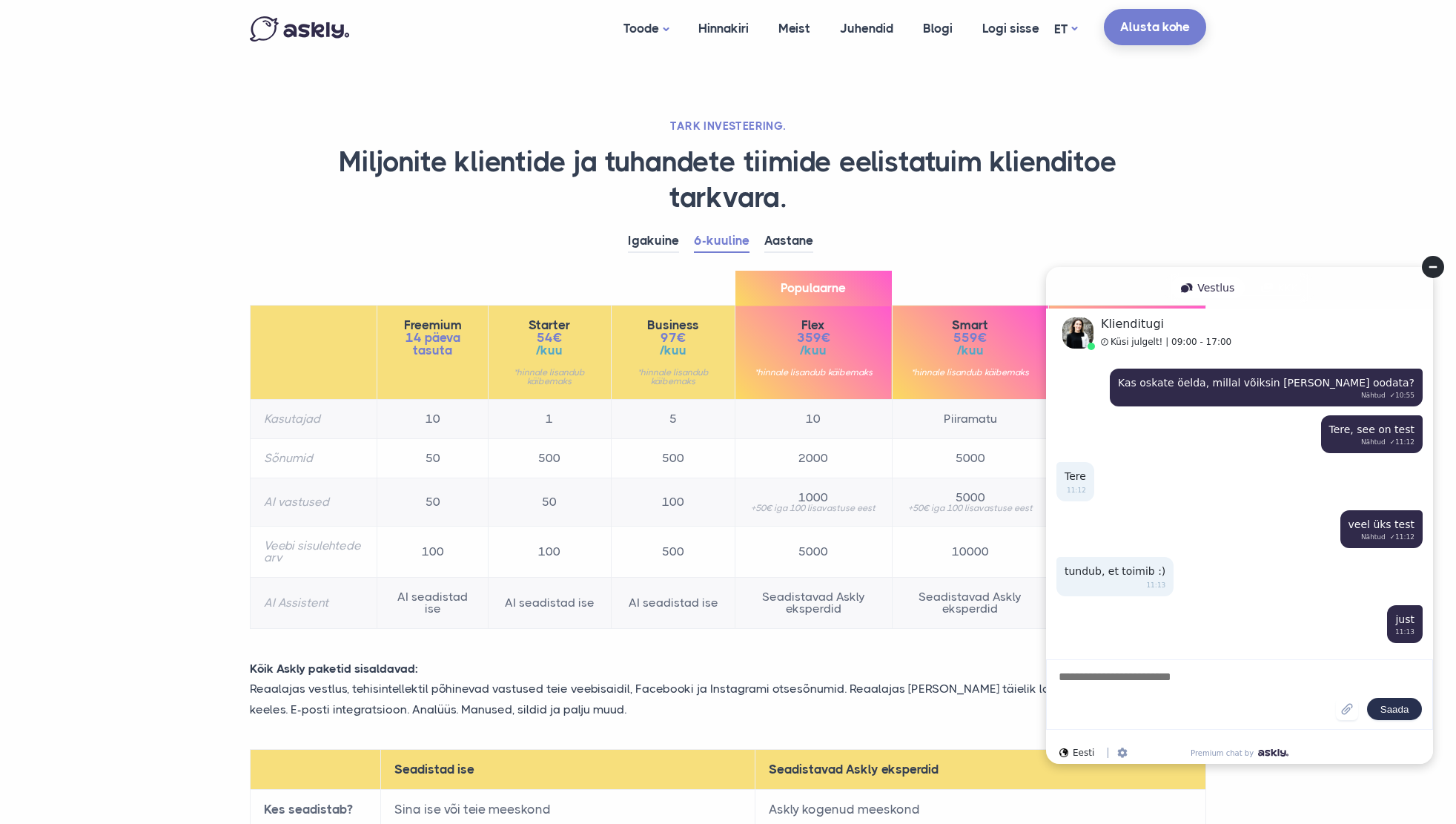
click at [1165, 29] on link "Alusta kohe" at bounding box center [1155, 27] width 102 height 37
